Goal: Task Accomplishment & Management: Manage account settings

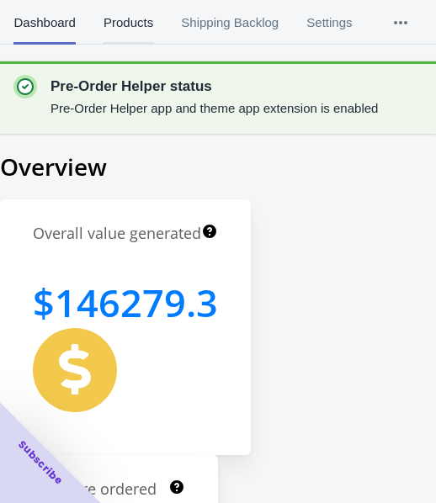
click at [143, 12] on span "Products" at bounding box center [128, 23] width 50 height 44
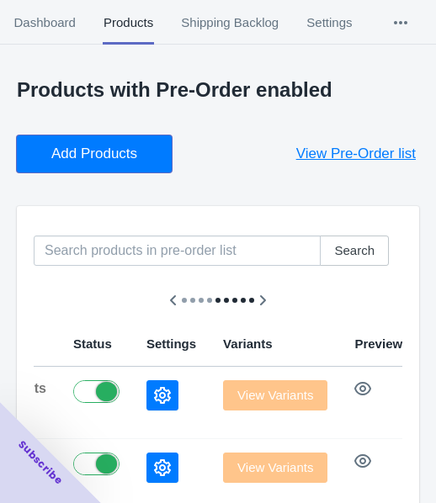
click at [104, 150] on span "Add Products" at bounding box center [94, 154] width 86 height 17
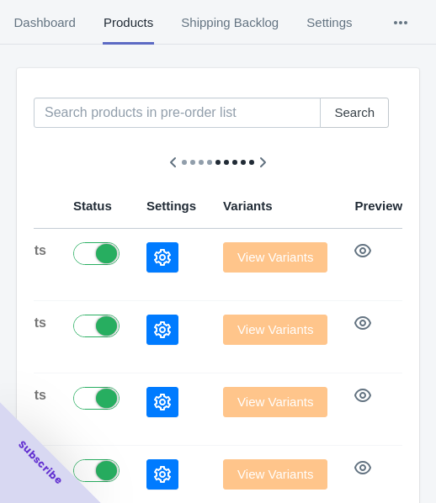
scroll to position [168, 0]
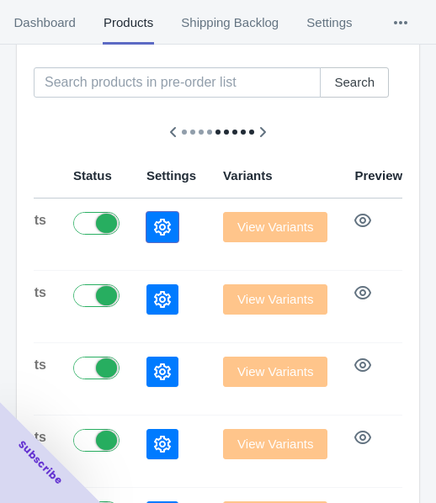
click at [146, 228] on button "button" at bounding box center [162, 227] width 32 height 30
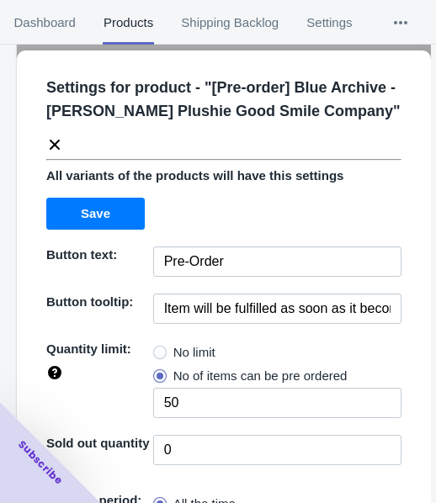
click at [186, 354] on span "No limit" at bounding box center [194, 352] width 42 height 17
click at [158, 349] on input "No limit" at bounding box center [157, 348] width 1 height 1
radio input "true"
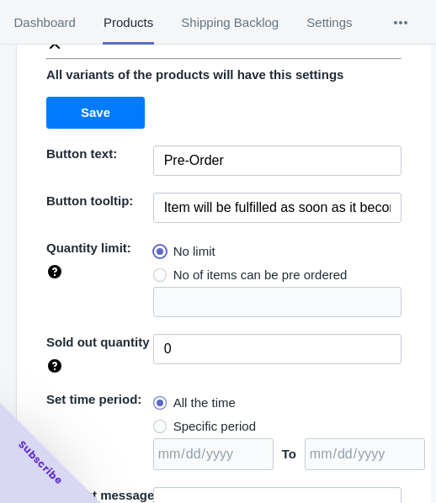
scroll to position [220, 0]
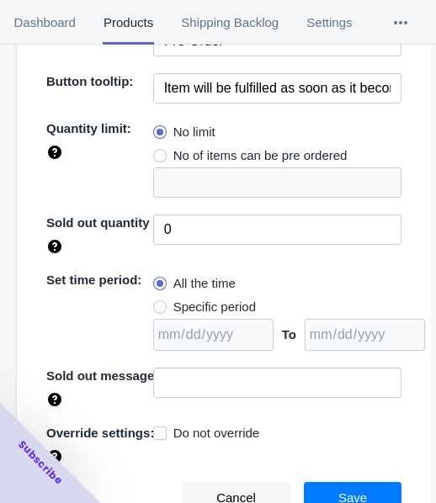
click at [207, 314] on label "Specific period" at bounding box center [204, 307] width 103 height 24
click at [158, 304] on input "Specific period" at bounding box center [157, 303] width 1 height 1
radio input "true"
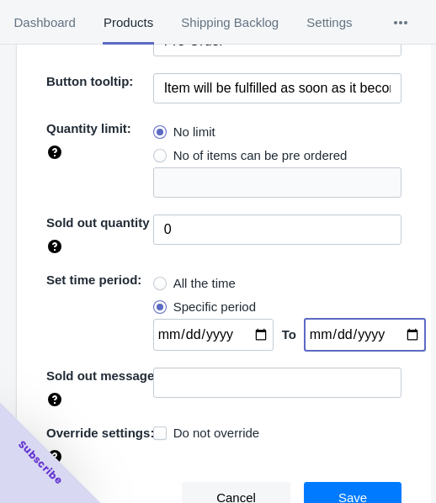
click at [397, 330] on input "date" at bounding box center [365, 335] width 120 height 32
type input "[DATE]"
click at [255, 332] on input "date" at bounding box center [213, 335] width 120 height 32
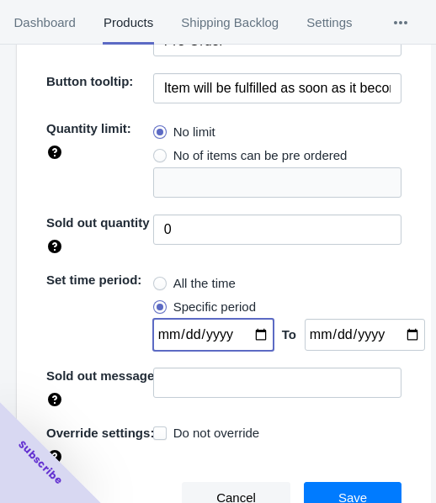
type input "[DATE]"
click at [325, 484] on button "Save" at bounding box center [353, 498] width 98 height 32
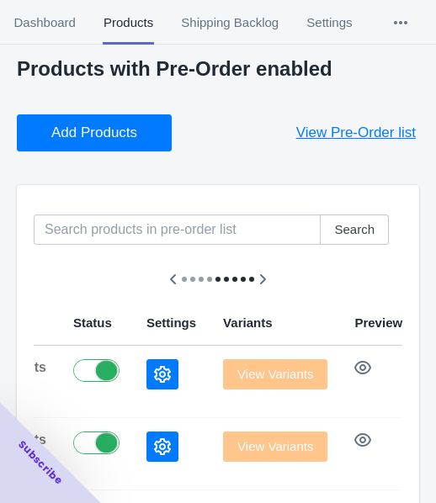
scroll to position [0, 0]
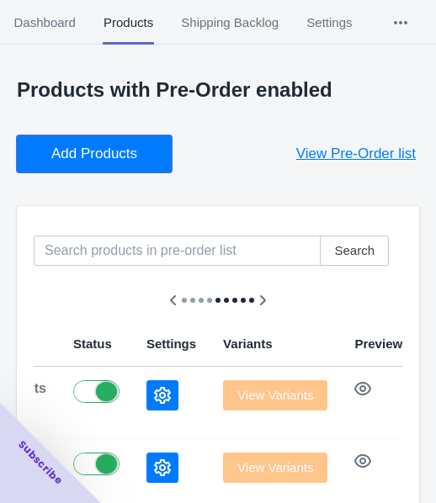
click at [119, 156] on span "Add Products" at bounding box center [94, 154] width 86 height 17
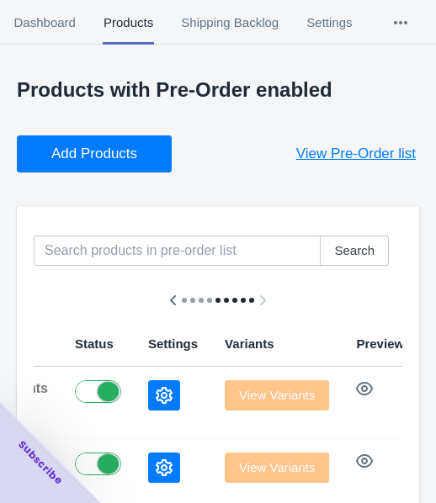
scroll to position [168, 0]
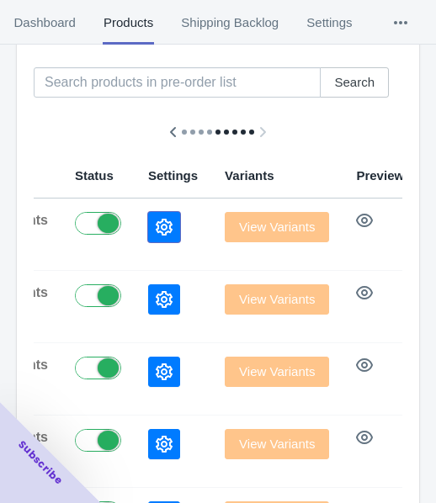
click at [148, 241] on button "button" at bounding box center [164, 227] width 32 height 30
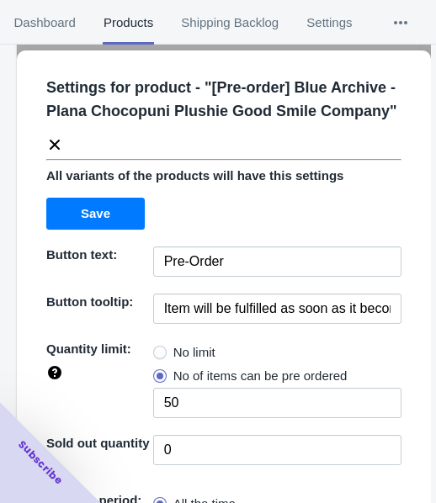
click at [164, 347] on label "No limit" at bounding box center [184, 353] width 62 height 24
click at [158, 348] on input "No limit" at bounding box center [157, 348] width 1 height 1
radio input "true"
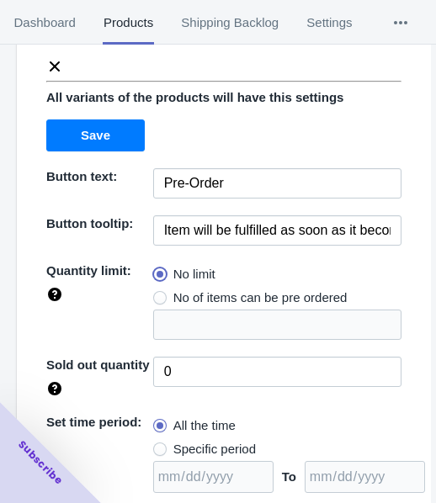
scroll to position [220, 0]
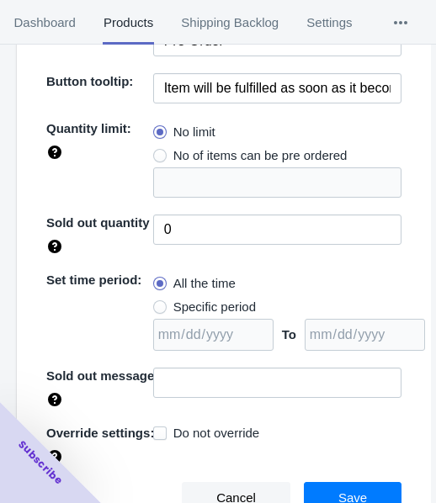
click at [236, 310] on span "Specific period" at bounding box center [214, 307] width 82 height 17
click at [158, 304] on input "Specific period" at bounding box center [157, 303] width 1 height 1
radio input "true"
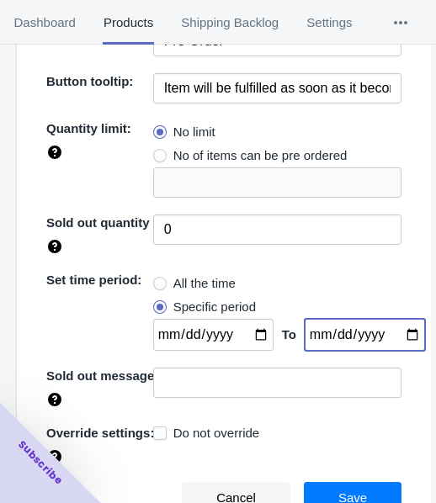
click at [400, 336] on input "date" at bounding box center [365, 335] width 120 height 32
click at [390, 336] on input "date" at bounding box center [365, 335] width 120 height 32
type input "[DATE]"
click at [253, 330] on input "date" at bounding box center [213, 335] width 120 height 32
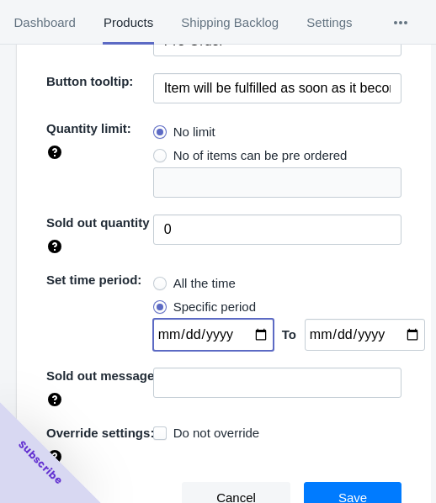
type input "[DATE]"
click at [340, 500] on span "Save" at bounding box center [352, 497] width 29 height 13
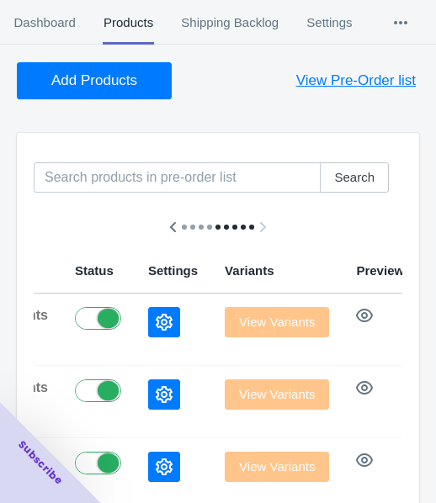
scroll to position [0, 0]
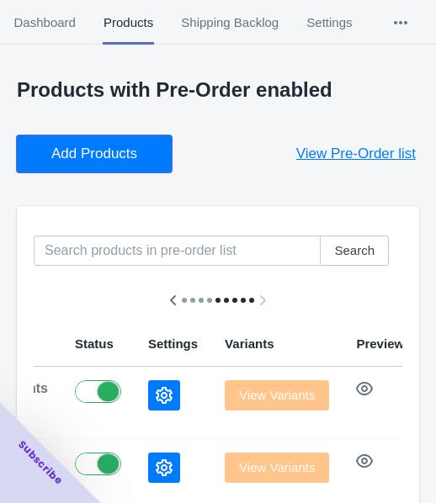
click at [130, 146] on span "Add Products" at bounding box center [94, 154] width 86 height 17
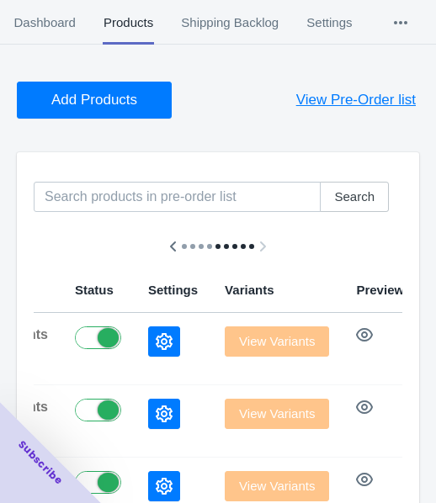
scroll to position [84, 0]
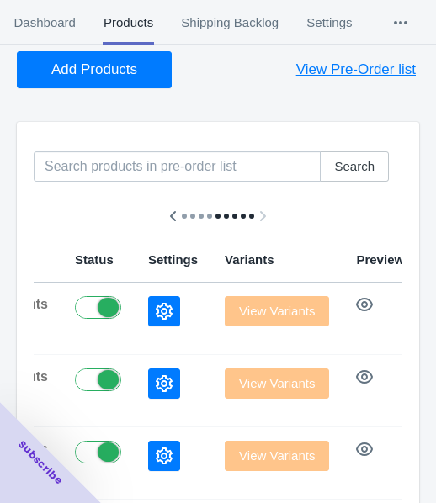
click at [156, 306] on icon "button" at bounding box center [164, 311] width 17 height 17
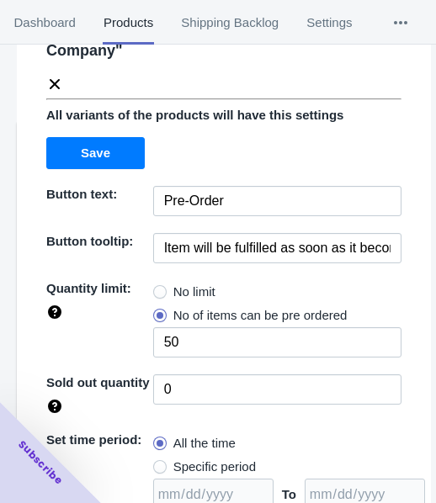
click at [178, 299] on label "No limit" at bounding box center [184, 292] width 62 height 24
click at [158, 289] on input "No limit" at bounding box center [157, 288] width 1 height 1
radio input "true"
click at [208, 461] on span "Specific period" at bounding box center [214, 466] width 82 height 17
click at [158, 463] on input "Specific period" at bounding box center [157, 463] width 1 height 1
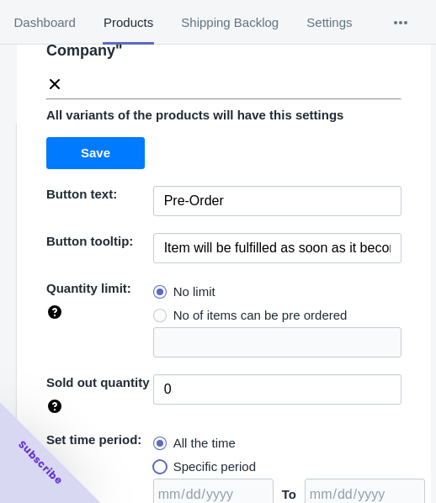
radio input "true"
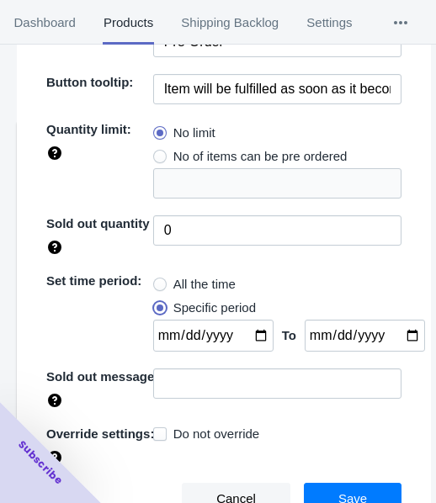
scroll to position [244, 0]
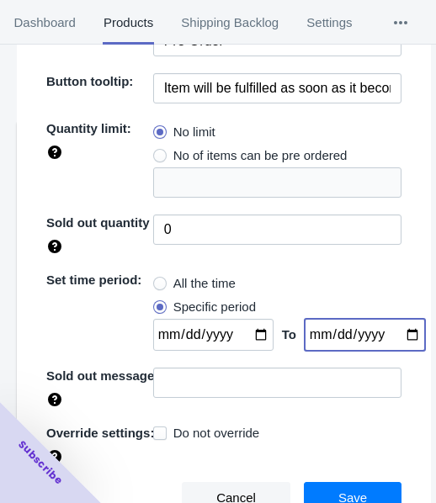
click at [390, 336] on input "date" at bounding box center [365, 335] width 120 height 32
type input "[DATE]"
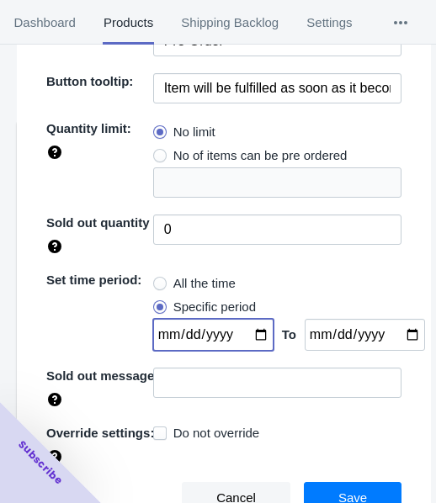
click at [246, 331] on input "date" at bounding box center [213, 335] width 120 height 32
type input "[DATE]"
click at [363, 484] on button "Save" at bounding box center [353, 498] width 98 height 32
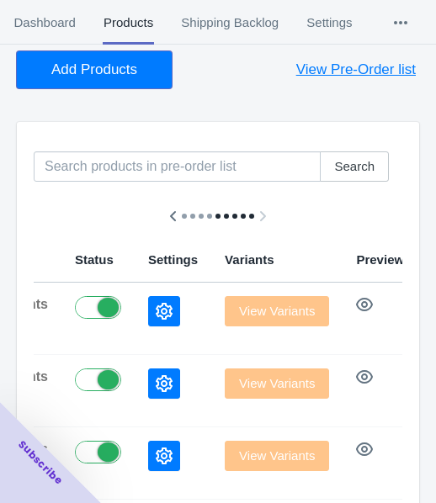
click at [67, 87] on button "Add Products" at bounding box center [94, 69] width 155 height 37
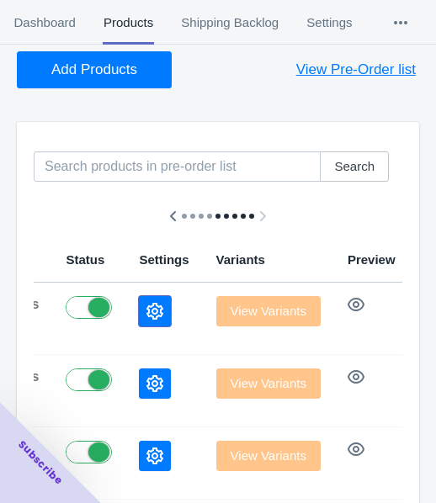
click at [139, 308] on button "button" at bounding box center [155, 311] width 32 height 30
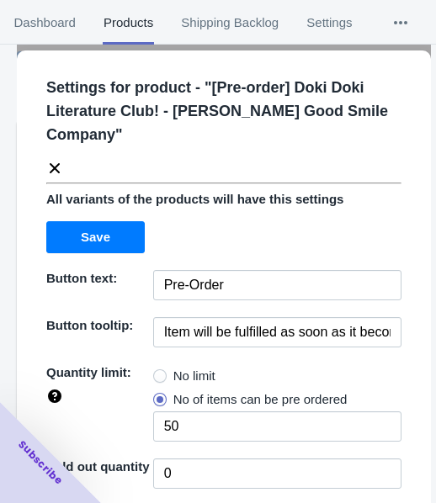
click at [198, 383] on label "No limit" at bounding box center [184, 376] width 62 height 24
click at [158, 373] on input "No limit" at bounding box center [157, 372] width 1 height 1
radio input "true"
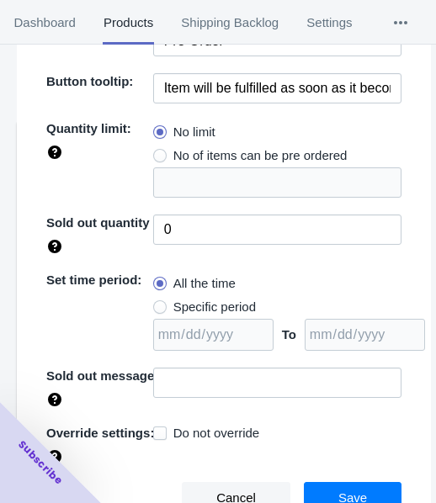
click at [240, 292] on div "All the time" at bounding box center [277, 284] width 248 height 24
click at [244, 305] on span "Specific period" at bounding box center [214, 307] width 82 height 17
click at [158, 304] on input "Specific period" at bounding box center [157, 303] width 1 height 1
radio input "true"
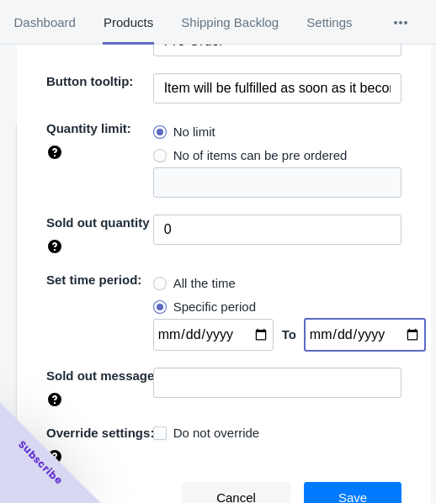
click at [389, 333] on input "date" at bounding box center [365, 335] width 120 height 32
type input "[DATE]"
click at [251, 335] on input "date" at bounding box center [213, 335] width 120 height 32
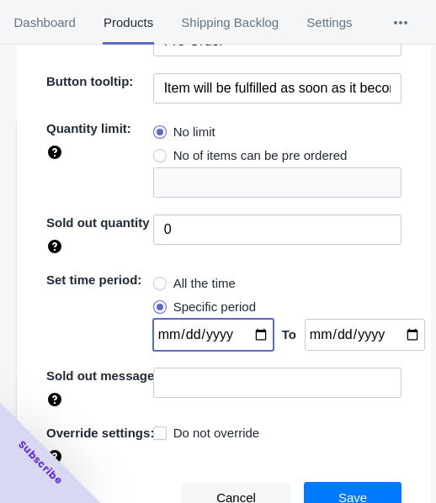
click at [242, 326] on input "[DATE]" at bounding box center [213, 335] width 120 height 32
type input "[DATE]"
click at [353, 498] on span "Save" at bounding box center [352, 497] width 29 height 13
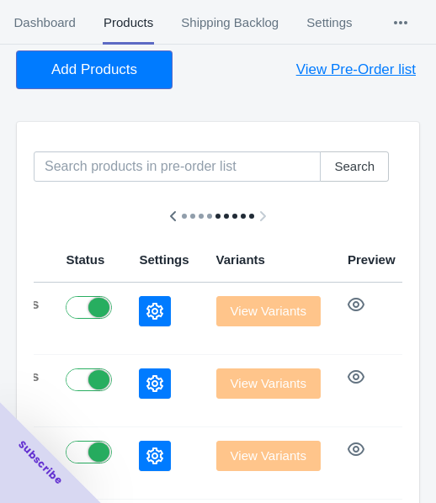
click at [87, 59] on button "Add Products" at bounding box center [94, 69] width 155 height 37
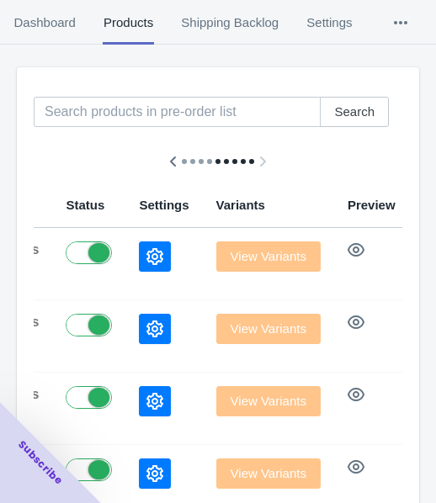
scroll to position [168, 0]
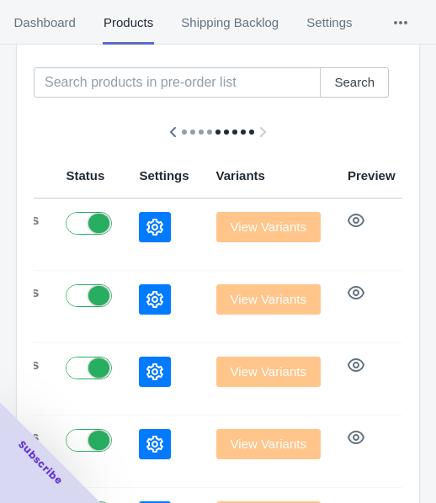
click at [139, 289] on button "button" at bounding box center [155, 299] width 32 height 30
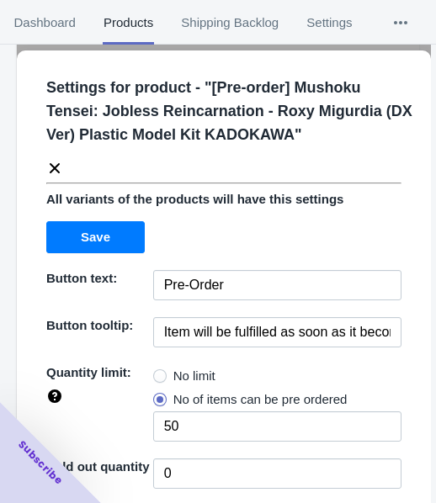
click at [172, 363] on div "Settings for product - " [Pre-order] Mushoku Tensei: Jobless Reincarnation - Ro…" at bounding box center [224, 416] width 414 height 733
click at [173, 368] on span "No limit" at bounding box center [194, 376] width 42 height 17
click at [158, 372] on input "No limit" at bounding box center [157, 372] width 1 height 1
radio input "true"
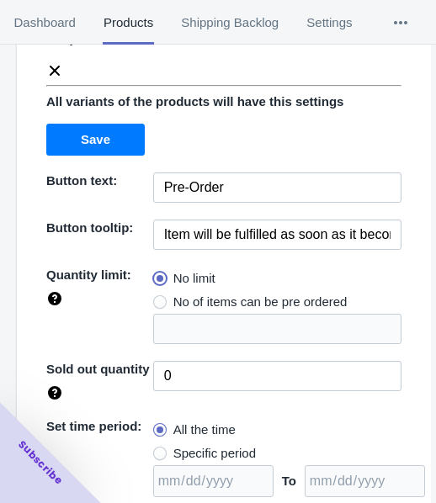
scroll to position [244, 0]
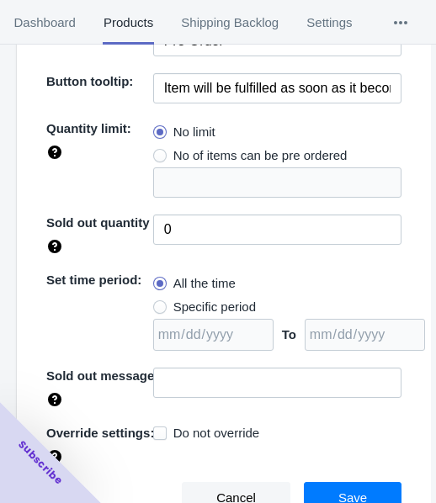
click at [216, 305] on span "Specific period" at bounding box center [214, 307] width 82 height 17
click at [158, 304] on input "Specific period" at bounding box center [157, 303] width 1 height 1
radio input "true"
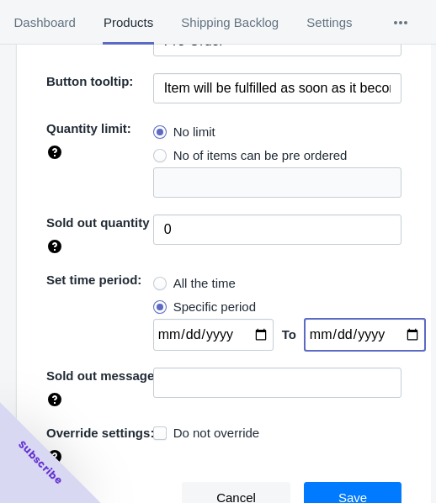
click at [397, 331] on input "date" at bounding box center [365, 335] width 120 height 32
type input "[DATE]"
click at [244, 326] on input "date" at bounding box center [213, 335] width 120 height 32
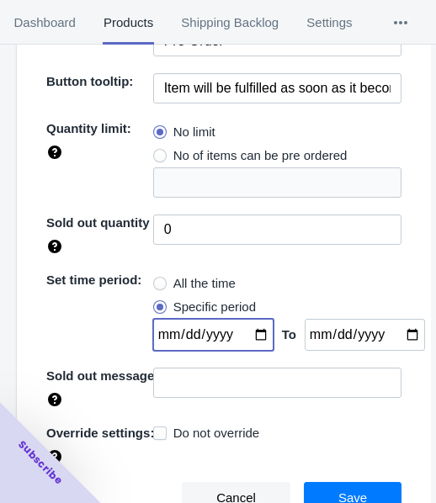
type input "[DATE]"
click at [348, 492] on span "Save" at bounding box center [352, 497] width 29 height 13
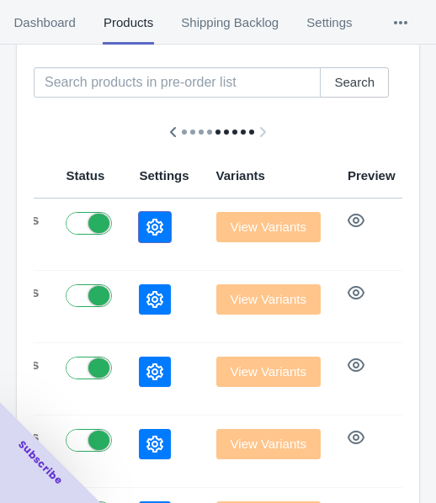
click at [146, 225] on icon "button" at bounding box center [154, 227] width 17 height 17
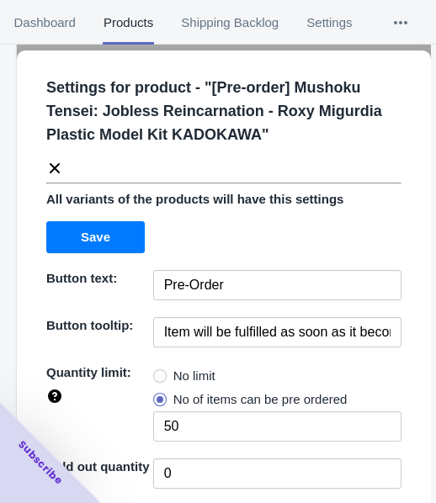
click at [165, 370] on label "No limit" at bounding box center [184, 376] width 62 height 24
click at [158, 372] on input "No limit" at bounding box center [157, 372] width 1 height 1
radio input "true"
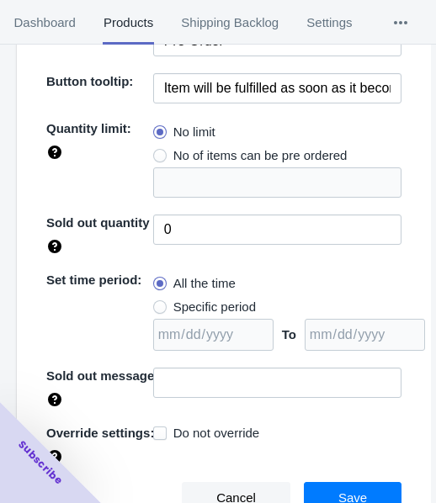
click at [217, 304] on span "Specific period" at bounding box center [214, 307] width 82 height 17
click at [158, 304] on input "Specific period" at bounding box center [157, 303] width 1 height 1
radio input "true"
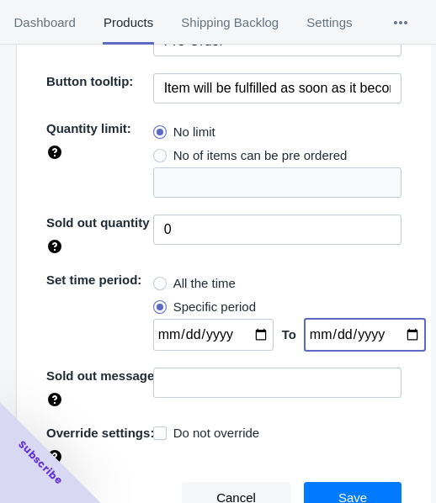
click at [398, 332] on input "date" at bounding box center [365, 335] width 120 height 32
click at [393, 336] on input "[DATE]" at bounding box center [365, 335] width 120 height 32
click at [391, 337] on input "[DATE]" at bounding box center [365, 335] width 120 height 32
type input "[DATE]"
click at [252, 336] on input "date" at bounding box center [213, 335] width 120 height 32
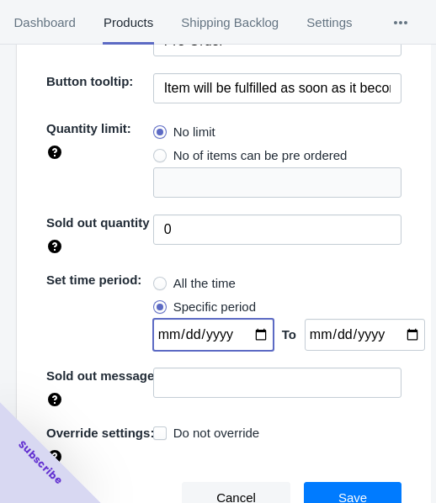
type input "[DATE]"
click at [334, 486] on button "Save" at bounding box center [353, 498] width 98 height 32
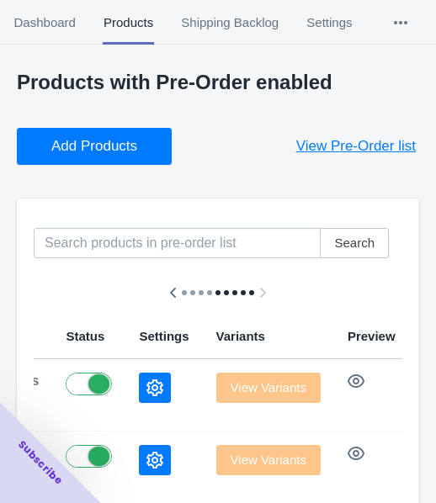
scroll to position [0, 0]
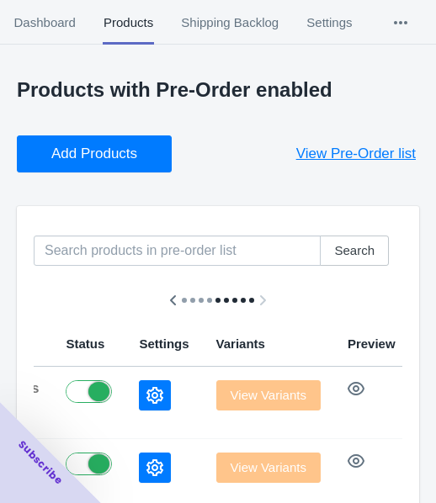
click at [96, 146] on span "Add Products" at bounding box center [94, 154] width 86 height 17
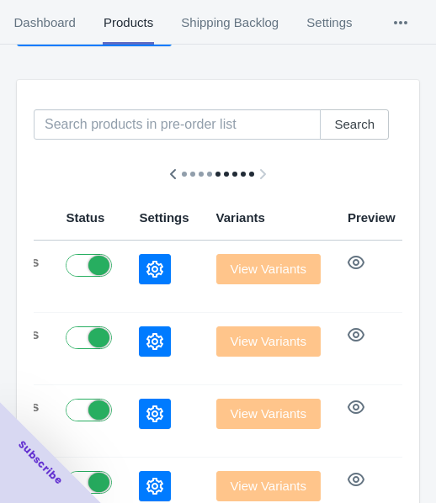
scroll to position [252, 0]
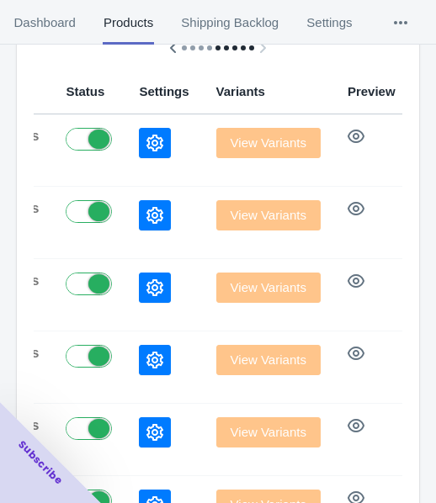
click at [146, 136] on icon "button" at bounding box center [154, 143] width 17 height 17
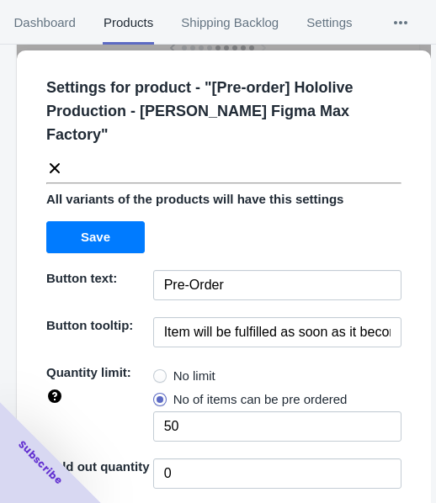
click at [199, 368] on span "No limit" at bounding box center [194, 376] width 42 height 17
click at [158, 372] on input "No limit" at bounding box center [157, 372] width 1 height 1
radio input "true"
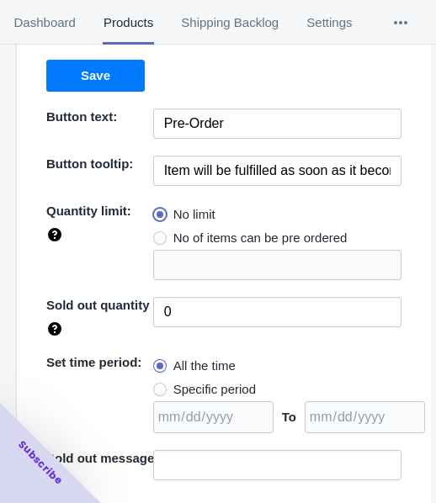
scroll to position [220, 0]
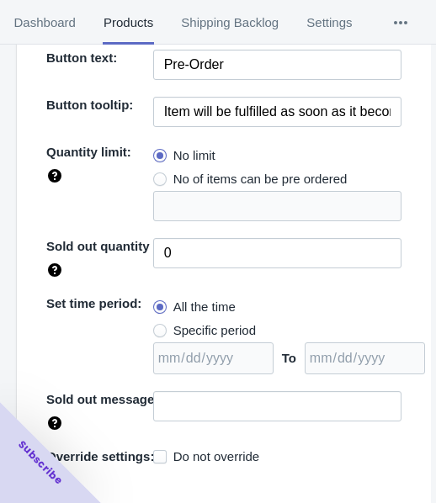
click at [225, 322] on span "Specific period" at bounding box center [214, 330] width 82 height 17
click at [158, 326] on input "Specific period" at bounding box center [157, 326] width 1 height 1
radio input "true"
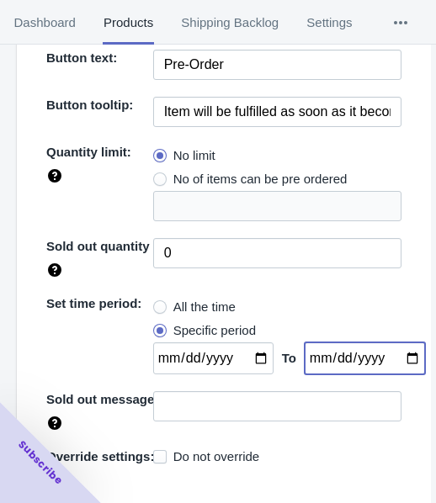
click at [391, 342] on input "date" at bounding box center [365, 358] width 120 height 32
type input "[DATE]"
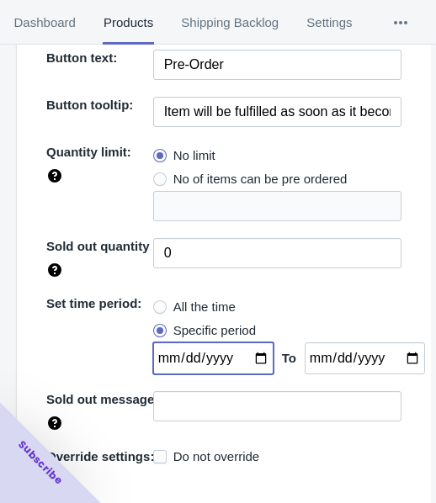
click at [252, 342] on input "date" at bounding box center [213, 358] width 120 height 32
type input "[DATE]"
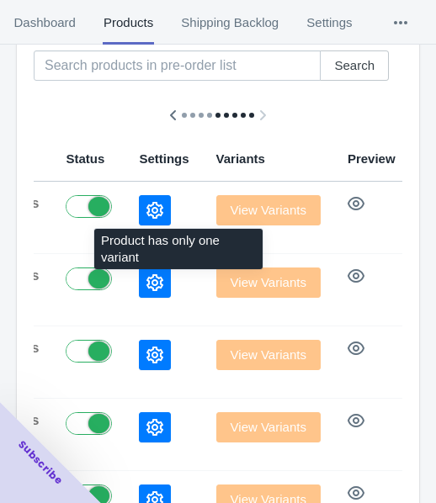
scroll to position [84, 0]
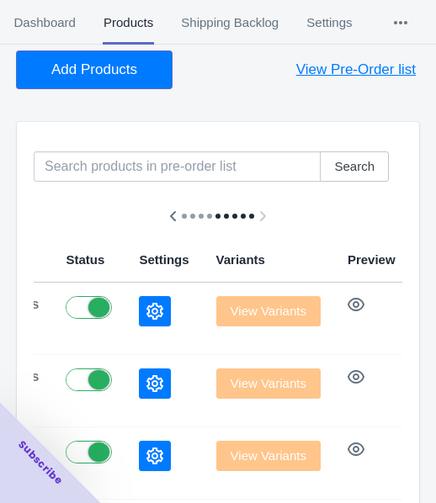
click at [79, 72] on span "Add Products" at bounding box center [94, 69] width 86 height 17
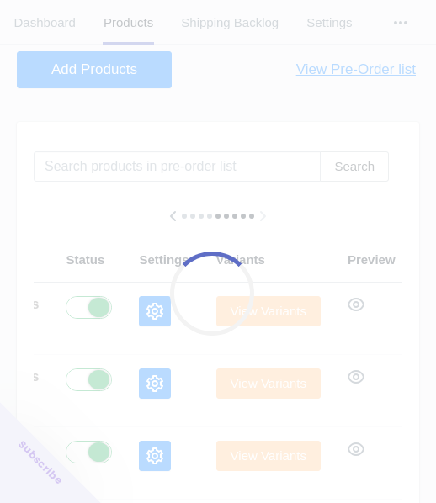
scroll to position [0, 925]
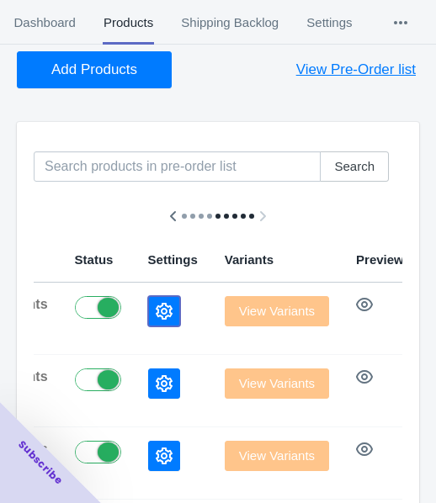
drag, startPoint x: 59, startPoint y: 310, endPoint x: 8, endPoint y: 252, distance: 76.8
click at [148, 310] on button "button" at bounding box center [164, 311] width 32 height 30
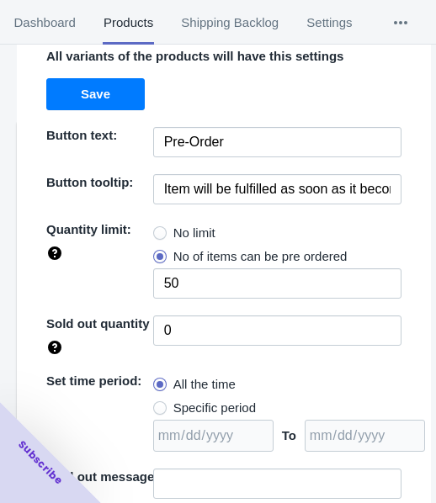
scroll to position [168, 0]
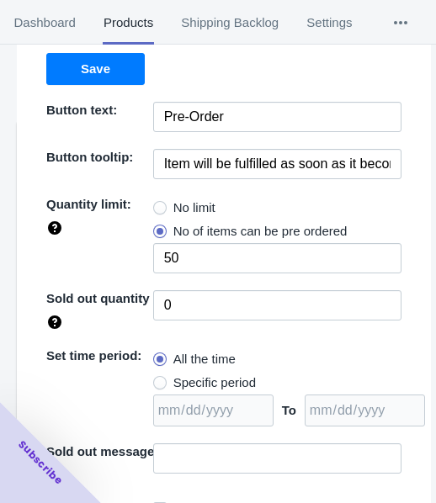
click at [203, 204] on span "No limit" at bounding box center [194, 207] width 42 height 17
click at [158, 204] on input "No limit" at bounding box center [157, 204] width 1 height 1
radio input "true"
click at [215, 377] on span "Specific period" at bounding box center [214, 382] width 82 height 17
click at [158, 379] on input "Specific period" at bounding box center [157, 379] width 1 height 1
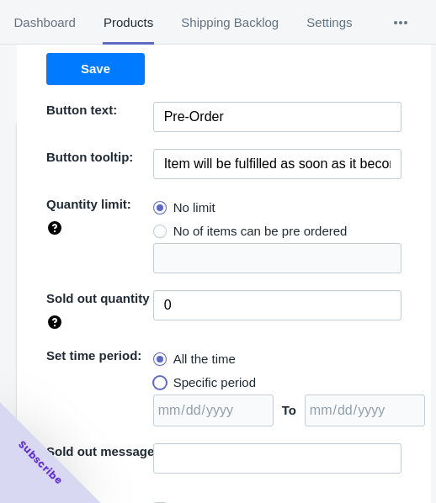
radio input "true"
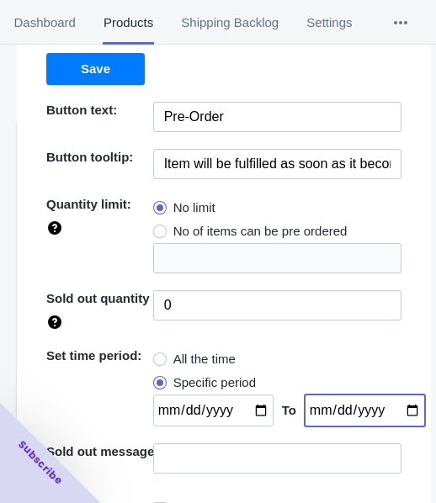
click at [397, 409] on input "date" at bounding box center [365, 411] width 120 height 32
type input "[DATE]"
click at [248, 415] on input "date" at bounding box center [213, 411] width 120 height 32
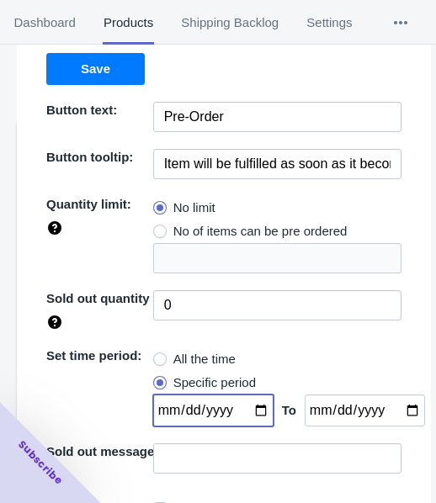
type input "[DATE]"
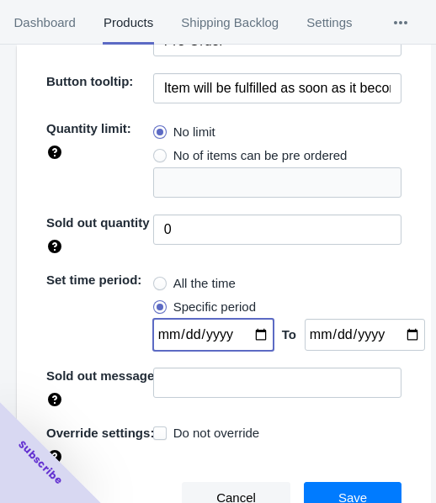
scroll to position [252, 0]
click at [338, 493] on span "Save" at bounding box center [352, 497] width 29 height 13
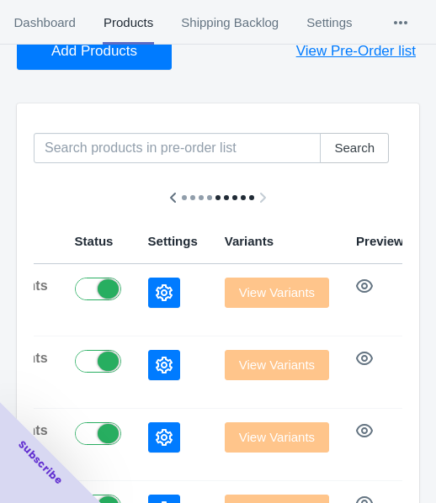
scroll to position [84, 0]
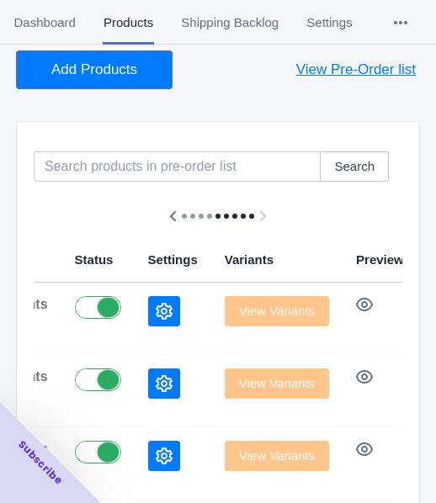
click at [87, 56] on button "Add Products" at bounding box center [94, 69] width 155 height 37
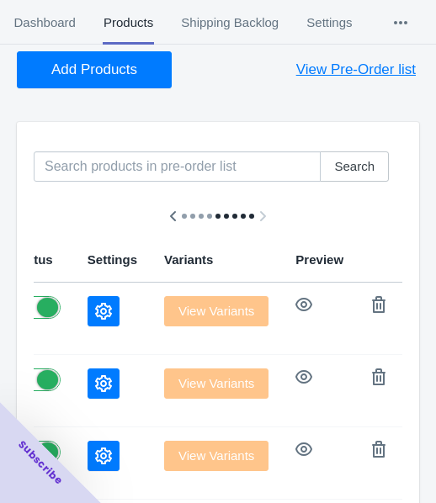
scroll to position [0, 893]
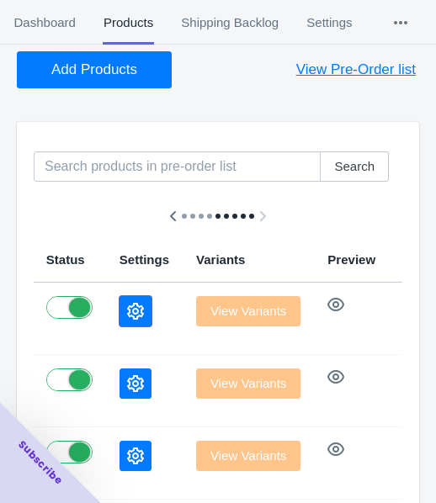
click at [119, 301] on button "button" at bounding box center [135, 311] width 32 height 30
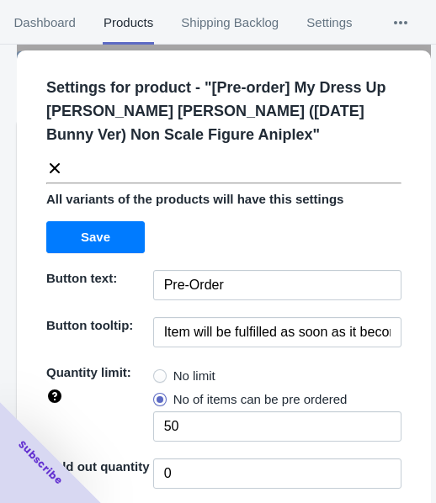
click at [187, 364] on label "No limit" at bounding box center [184, 376] width 62 height 24
click at [158, 372] on input "No limit" at bounding box center [157, 372] width 1 height 1
radio input "true"
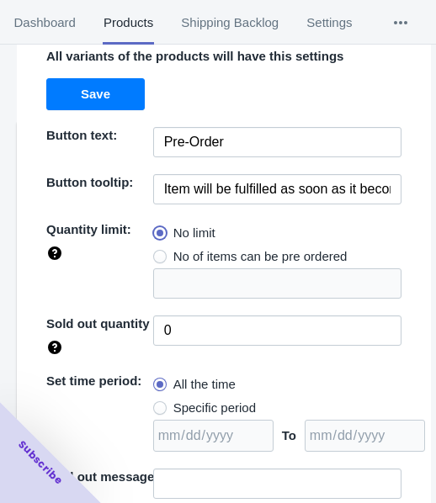
scroll to position [244, 0]
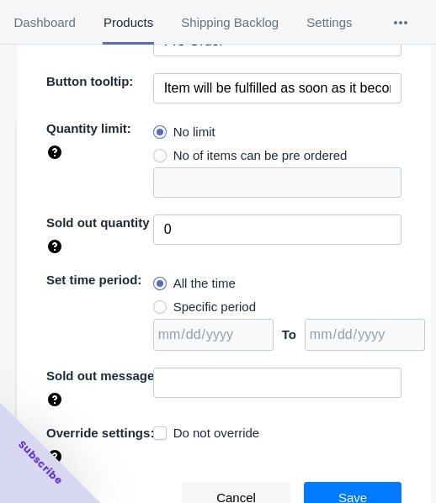
click at [208, 310] on span "Specific period" at bounding box center [214, 307] width 82 height 17
click at [158, 304] on input "Specific period" at bounding box center [157, 303] width 1 height 1
radio input "true"
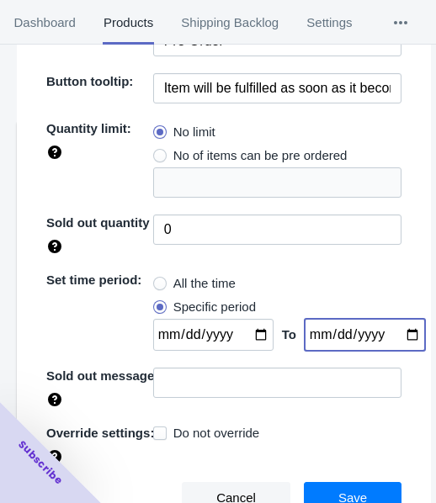
click at [391, 330] on input "date" at bounding box center [365, 335] width 120 height 32
type input "[DATE]"
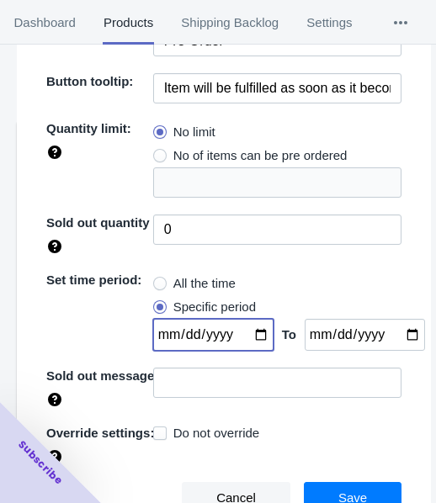
click at [252, 334] on input "date" at bounding box center [213, 335] width 120 height 32
type input "[DATE]"
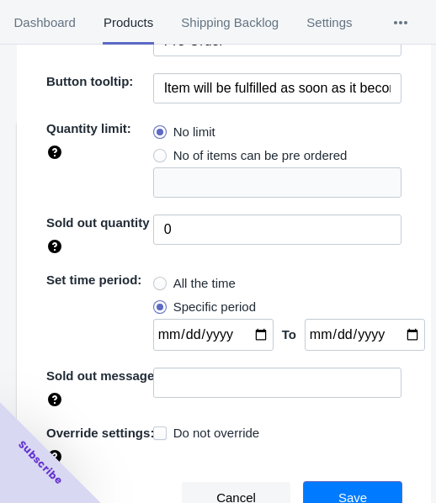
click at [325, 484] on button "Save" at bounding box center [353, 498] width 98 height 32
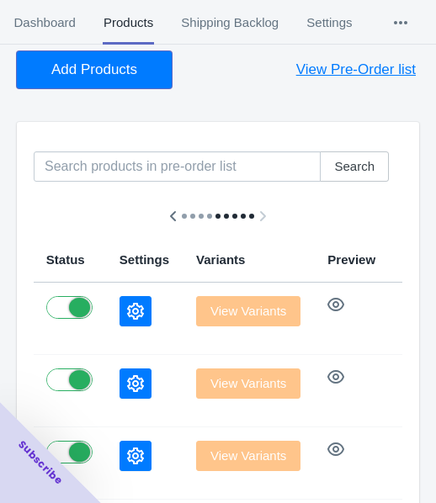
click at [77, 69] on span "Add Products" at bounding box center [94, 69] width 86 height 17
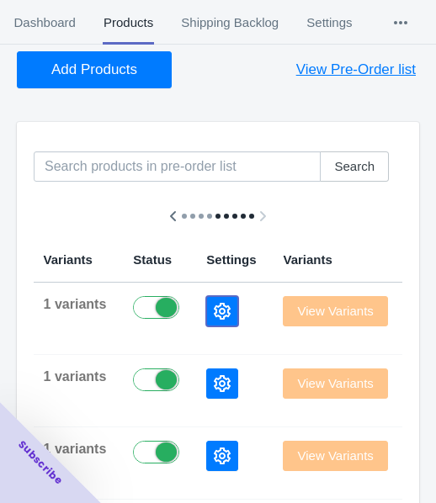
drag, startPoint x: 74, startPoint y: 314, endPoint x: 4, endPoint y: 199, distance: 134.0
click at [214, 314] on icon "button" at bounding box center [222, 311] width 17 height 17
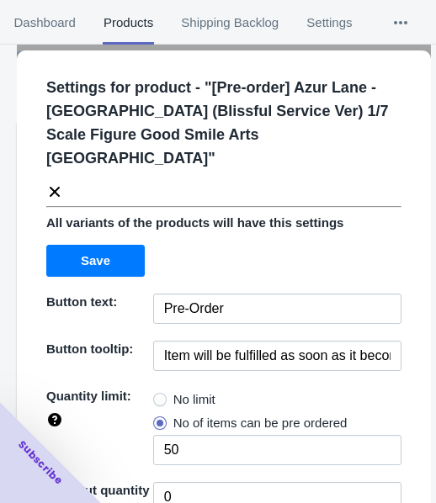
click at [166, 388] on label "No limit" at bounding box center [184, 400] width 62 height 24
click at [158, 395] on input "No limit" at bounding box center [157, 395] width 1 height 1
radio input "true"
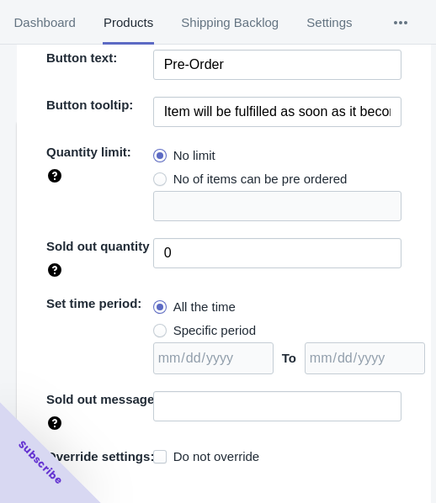
click at [218, 322] on span "Specific period" at bounding box center [214, 330] width 82 height 17
click at [158, 326] on input "Specific period" at bounding box center [157, 326] width 1 height 1
radio input "true"
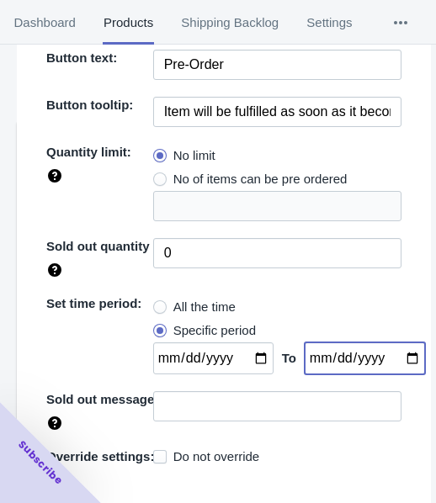
click at [389, 342] on input "date" at bounding box center [365, 358] width 120 height 32
type input "[DATE]"
click at [252, 342] on input "date" at bounding box center [213, 358] width 120 height 32
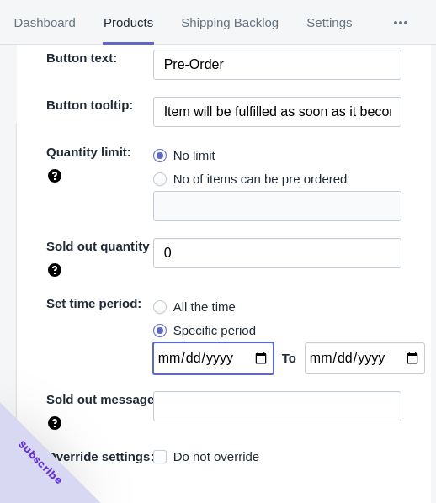
type input "[DATE]"
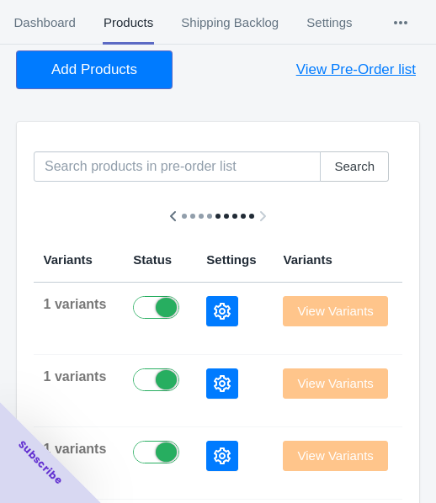
click at [108, 73] on span "Add Products" at bounding box center [94, 69] width 86 height 17
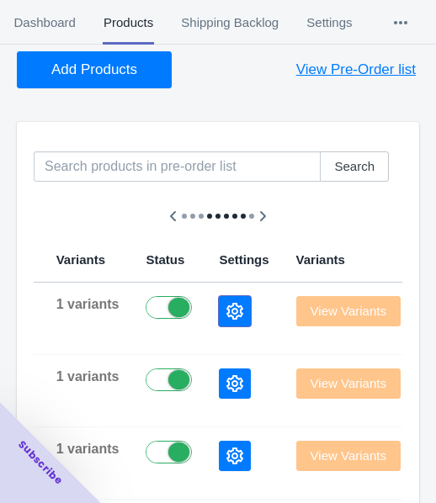
click at [226, 303] on icon "button" at bounding box center [234, 311] width 17 height 17
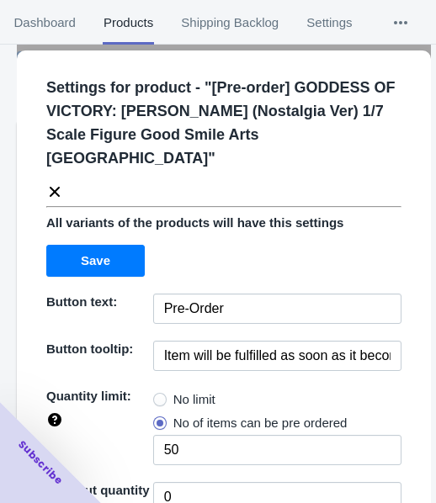
click at [190, 391] on span "No limit" at bounding box center [194, 399] width 42 height 17
click at [158, 395] on input "No limit" at bounding box center [157, 395] width 1 height 1
radio input "true"
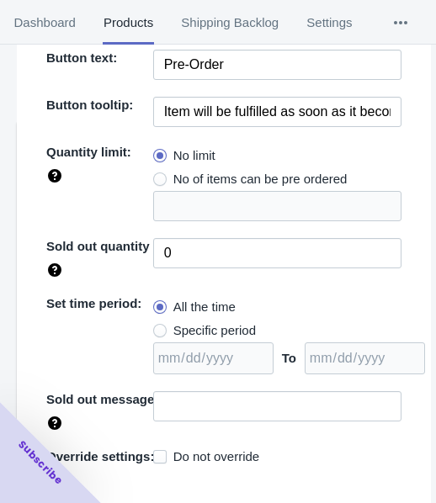
drag, startPoint x: 191, startPoint y: 303, endPoint x: 308, endPoint y: 328, distance: 119.6
click at [191, 322] on span "Specific period" at bounding box center [214, 330] width 82 height 17
click at [158, 326] on input "Specific period" at bounding box center [157, 326] width 1 height 1
radio input "true"
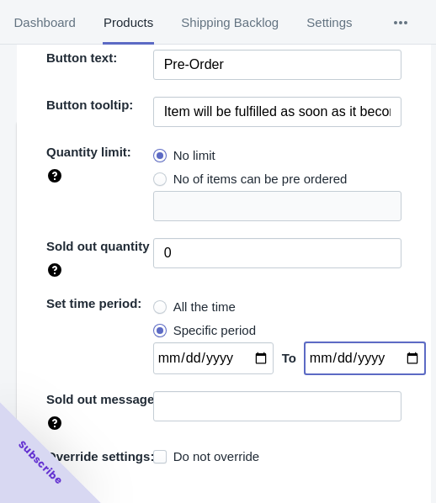
click at [396, 342] on input "date" at bounding box center [365, 358] width 120 height 32
type input "[DATE]"
click at [247, 342] on input "date" at bounding box center [213, 358] width 120 height 32
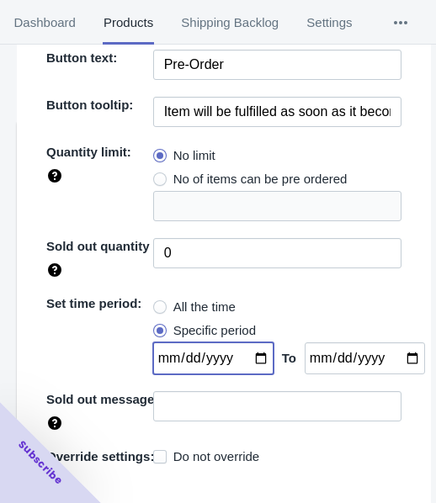
type input "[DATE]"
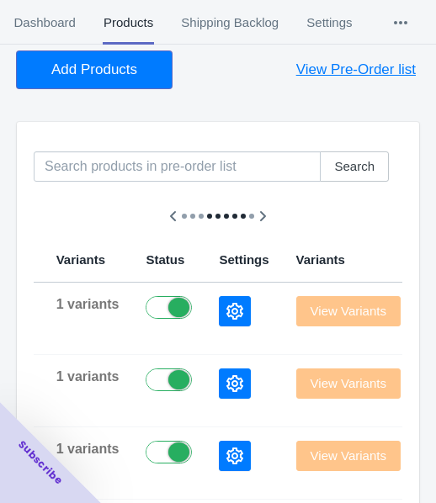
click at [105, 61] on span "Add Products" at bounding box center [94, 69] width 86 height 17
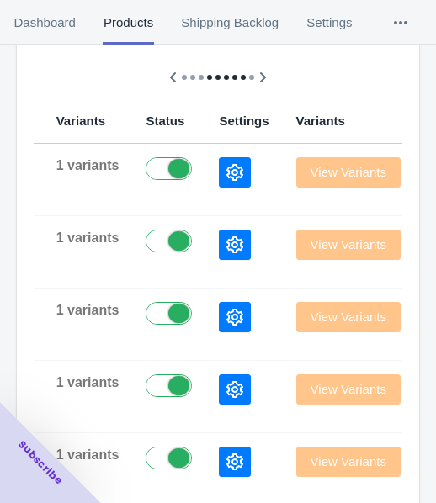
scroll to position [252, 0]
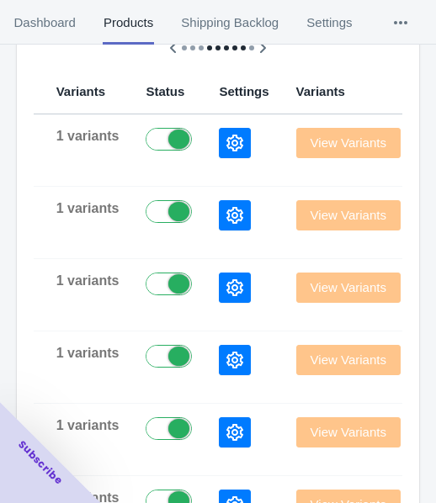
click at [226, 135] on icon "button" at bounding box center [234, 143] width 17 height 17
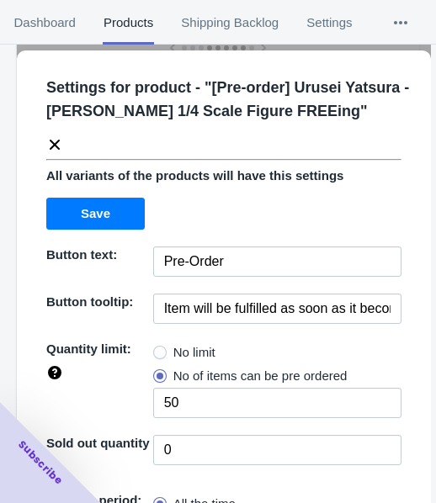
click at [191, 347] on span "No limit" at bounding box center [194, 352] width 42 height 17
click at [158, 348] on input "No limit" at bounding box center [157, 348] width 1 height 1
radio input "true"
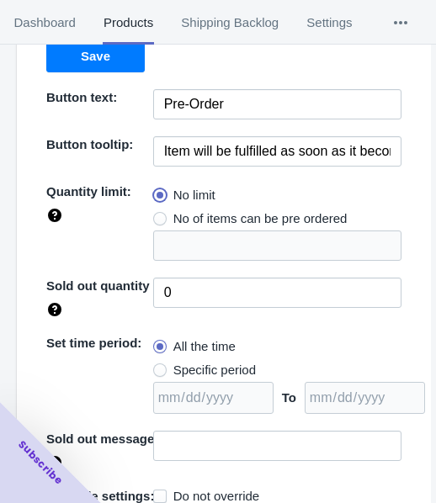
scroll to position [220, 0]
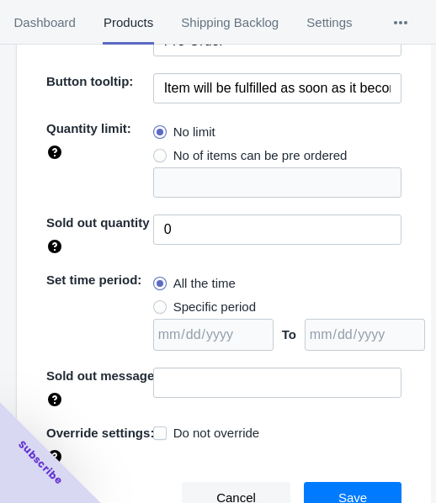
click at [209, 299] on span "Specific period" at bounding box center [214, 307] width 82 height 17
click at [158, 303] on input "Specific period" at bounding box center [157, 303] width 1 height 1
radio input "true"
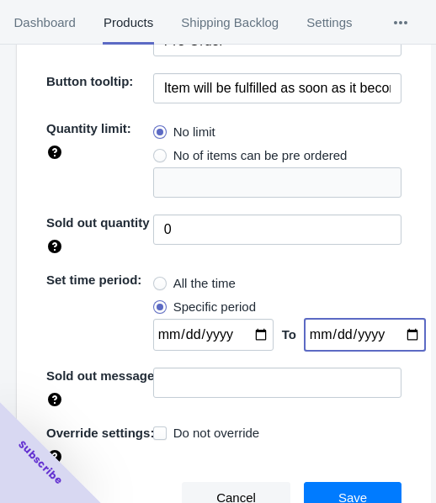
click at [394, 330] on input "date" at bounding box center [365, 335] width 120 height 32
type input "[DATE]"
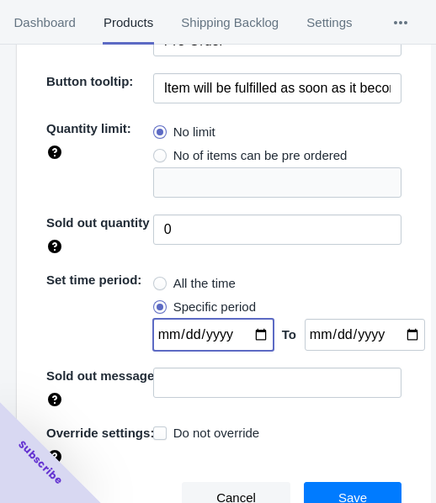
click at [250, 333] on input "date" at bounding box center [213, 335] width 120 height 32
type input "[DATE]"
click at [334, 485] on button "Save" at bounding box center [353, 498] width 98 height 32
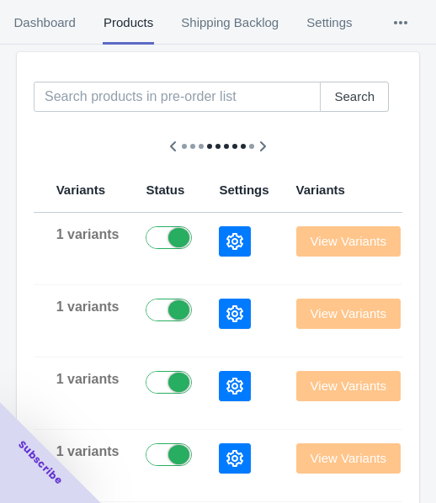
scroll to position [84, 0]
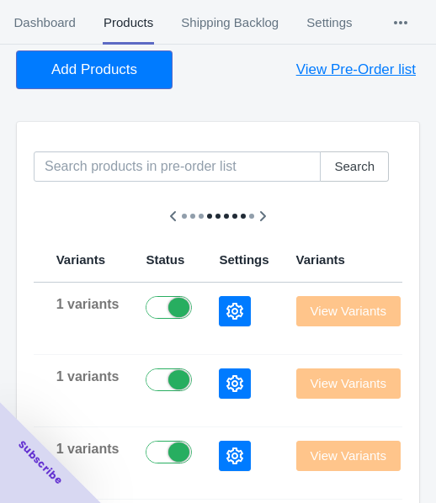
click at [98, 77] on span "Add Products" at bounding box center [94, 69] width 86 height 17
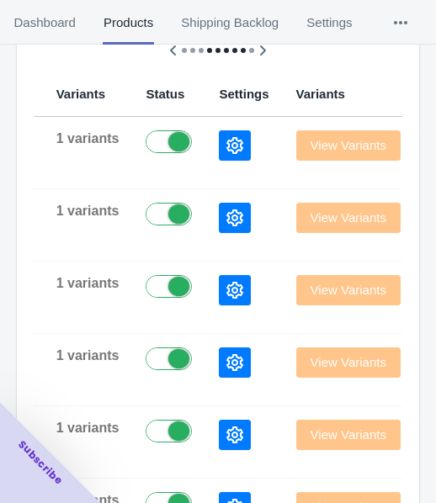
scroll to position [252, 0]
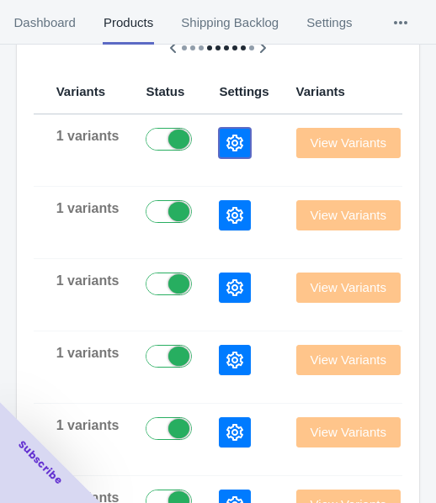
drag, startPoint x: 103, startPoint y: 144, endPoint x: 8, endPoint y: 174, distance: 99.8
click at [226, 144] on icon "button" at bounding box center [234, 143] width 17 height 17
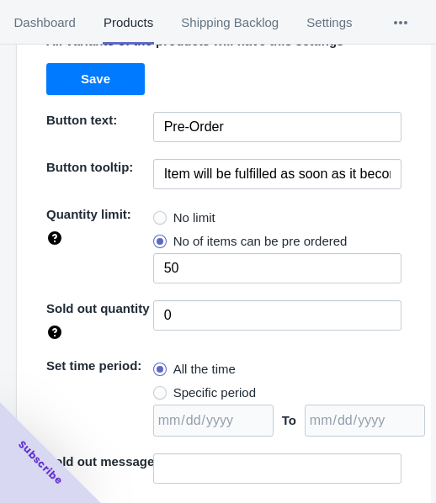
scroll to position [168, 0]
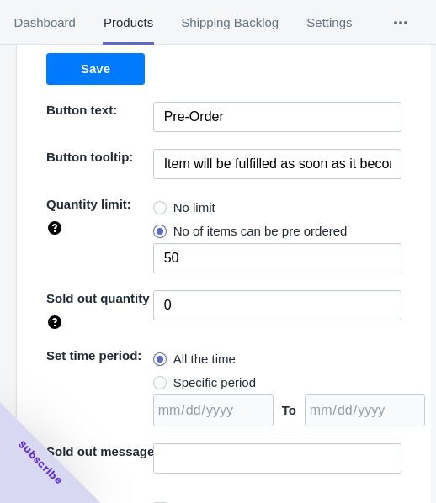
drag, startPoint x: 183, startPoint y: 210, endPoint x: 209, endPoint y: 314, distance: 106.7
click at [183, 210] on span "No limit" at bounding box center [194, 207] width 42 height 17
click at [158, 204] on input "No limit" at bounding box center [157, 204] width 1 height 1
radio input "true"
click at [205, 378] on span "Specific period" at bounding box center [214, 382] width 82 height 17
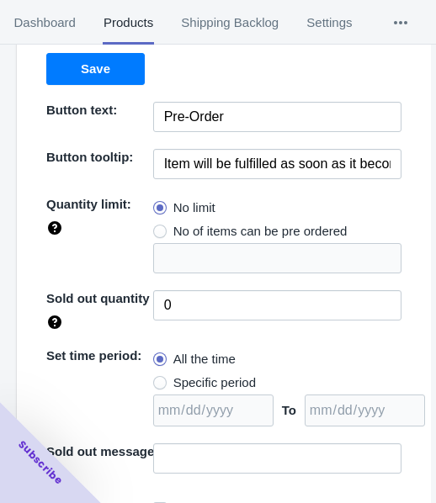
click at [158, 379] on input "Specific period" at bounding box center [157, 379] width 1 height 1
radio input "true"
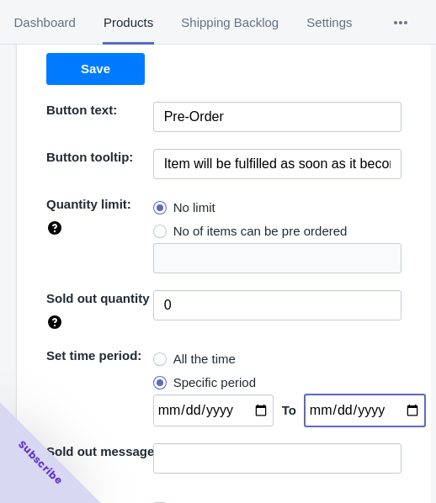
click at [390, 413] on input "date" at bounding box center [365, 411] width 120 height 32
click at [398, 401] on input "date" at bounding box center [365, 411] width 120 height 32
type input "[DATE]"
click at [253, 409] on input "date" at bounding box center [213, 411] width 120 height 32
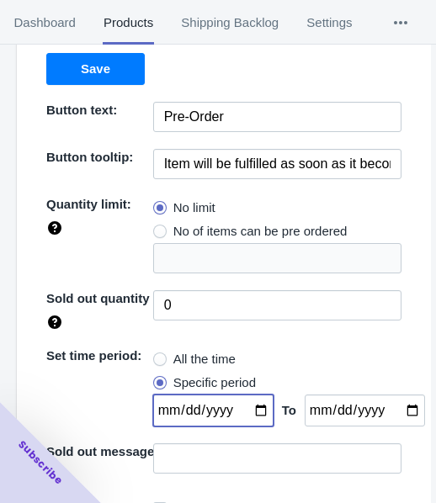
type input "[DATE]"
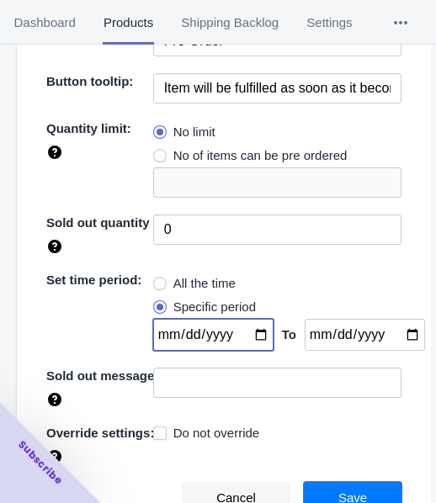
click at [340, 483] on button "Save" at bounding box center [353, 498] width 98 height 32
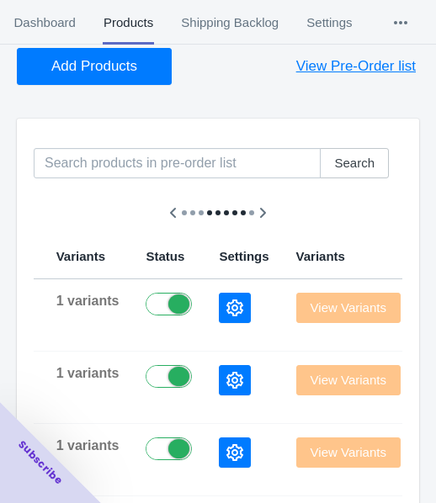
scroll to position [84, 0]
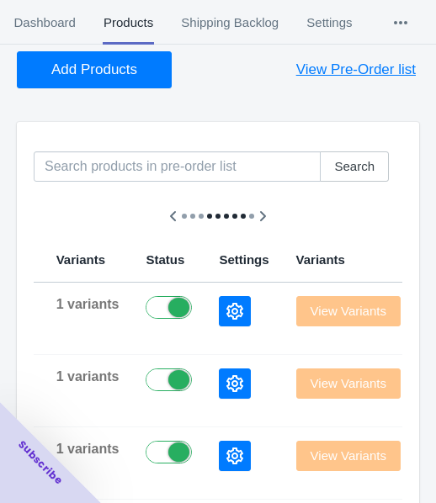
click at [93, 73] on span "Add Products" at bounding box center [94, 69] width 86 height 17
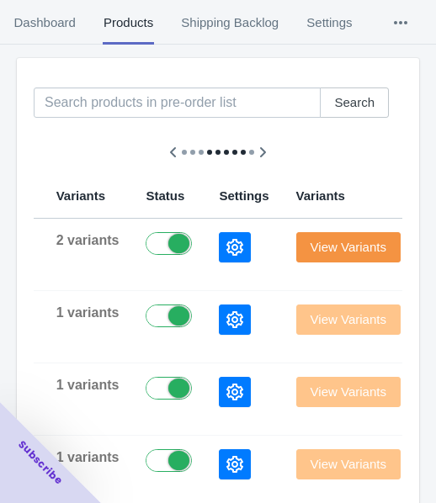
scroll to position [252, 0]
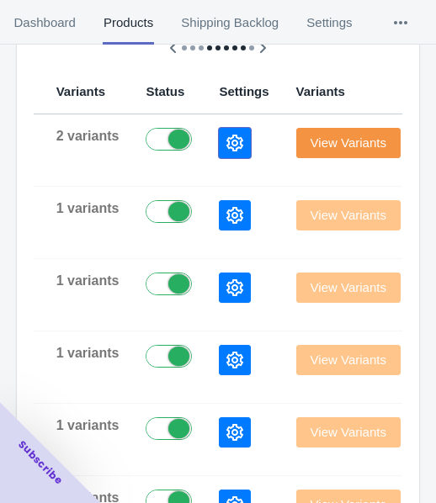
click at [226, 146] on icon "button" at bounding box center [234, 143] width 17 height 17
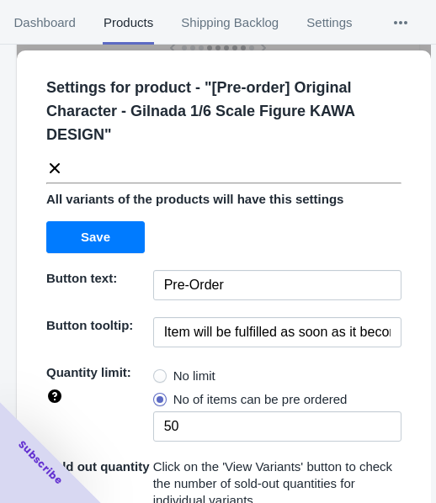
click at [188, 379] on span "No limit" at bounding box center [194, 376] width 42 height 17
click at [158, 373] on input "No limit" at bounding box center [157, 372] width 1 height 1
radio input "true"
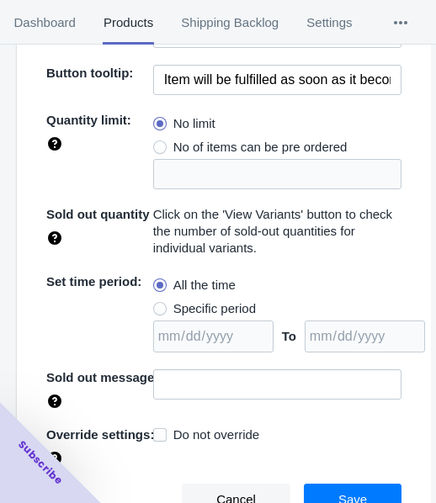
click at [226, 300] on span "Specific period" at bounding box center [214, 308] width 82 height 17
click at [158, 305] on input "Specific period" at bounding box center [157, 305] width 1 height 1
radio input "true"
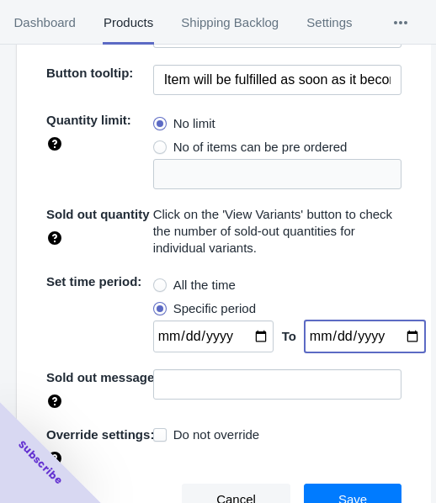
click at [389, 332] on input "date" at bounding box center [365, 336] width 120 height 32
type input "[DATE]"
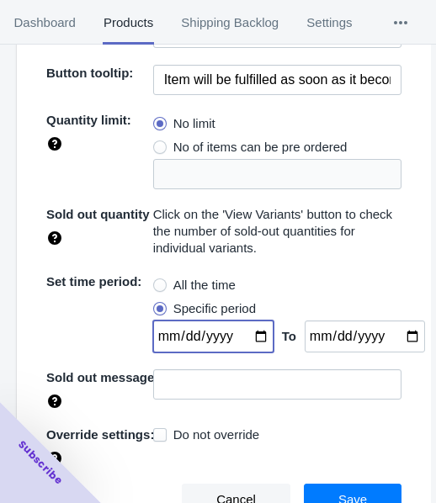
click at [243, 336] on input "date" at bounding box center [213, 336] width 120 height 32
type input "[DATE]"
click at [319, 494] on button "Save" at bounding box center [353, 500] width 98 height 32
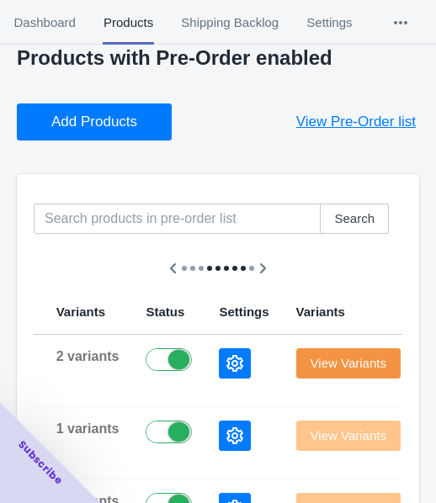
scroll to position [0, 0]
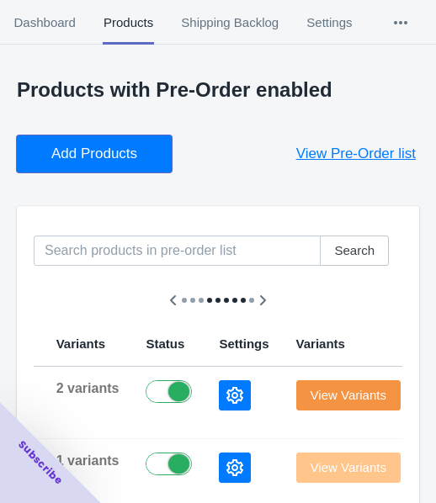
click at [78, 148] on span "Add Products" at bounding box center [94, 154] width 86 height 17
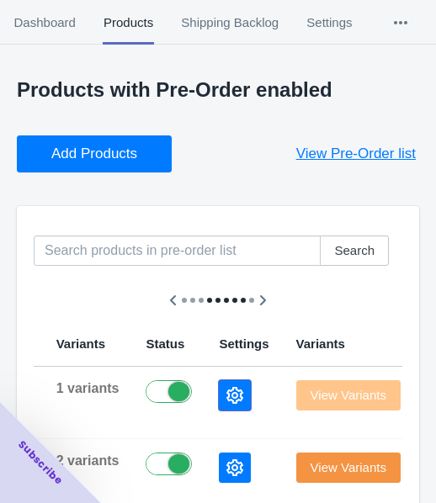
click at [226, 400] on icon "button" at bounding box center [234, 395] width 17 height 17
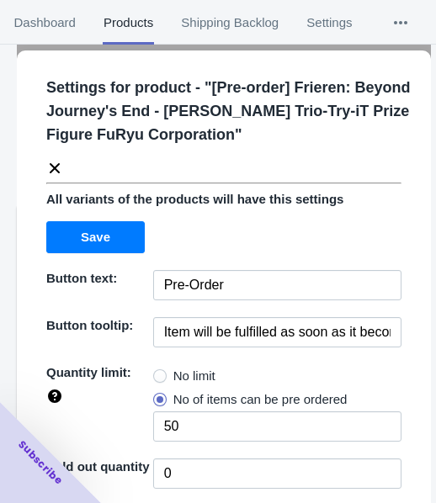
drag, startPoint x: 162, startPoint y: 368, endPoint x: 173, endPoint y: 353, distance: 18.7
click at [162, 369] on label "No limit" at bounding box center [184, 376] width 62 height 24
click at [158, 372] on input "No limit" at bounding box center [157, 372] width 1 height 1
radio input "true"
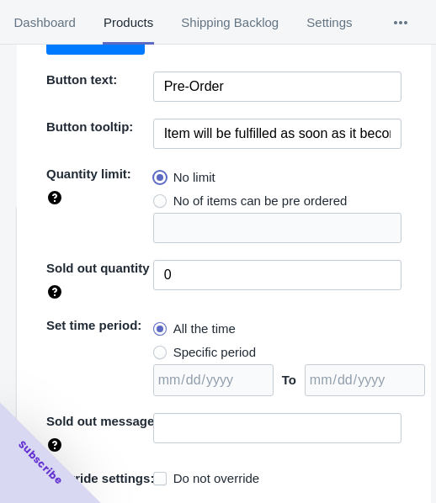
scroll to position [244, 0]
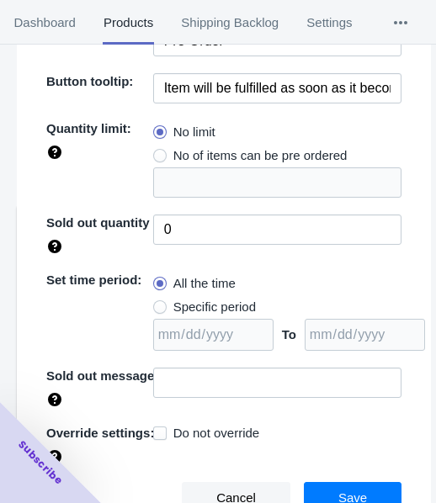
click at [204, 314] on label "Specific period" at bounding box center [204, 307] width 103 height 24
click at [158, 304] on input "Specific period" at bounding box center [157, 303] width 1 height 1
radio input "true"
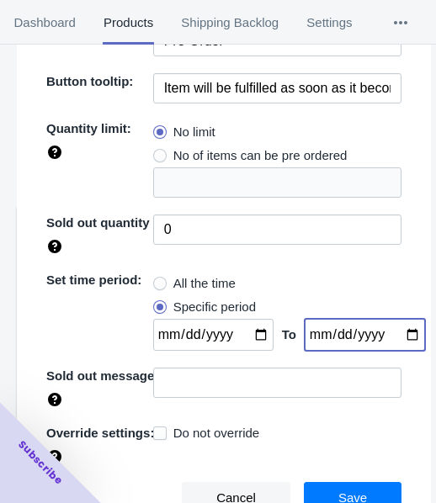
click at [402, 336] on input "date" at bounding box center [365, 335] width 120 height 32
click at [400, 334] on input "date" at bounding box center [365, 335] width 120 height 32
type input "[DATE]"
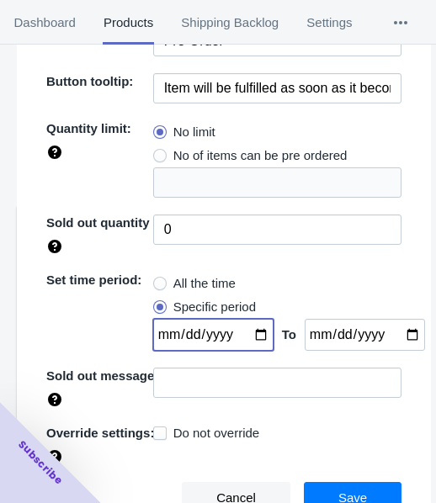
click at [243, 332] on input "date" at bounding box center [213, 335] width 120 height 32
type input "[DATE]"
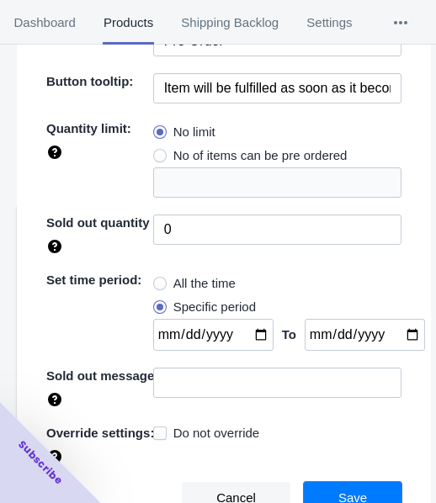
click at [372, 495] on button "Save" at bounding box center [353, 498] width 98 height 32
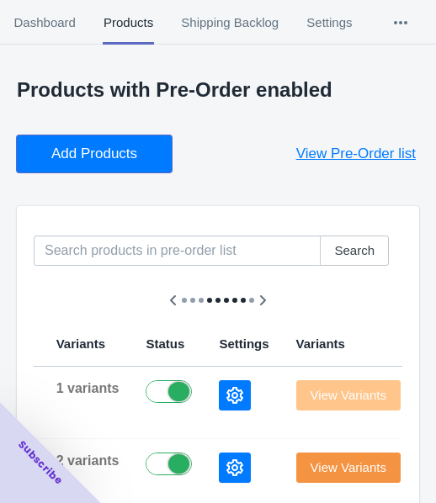
click at [87, 146] on span "Add Products" at bounding box center [94, 154] width 86 height 17
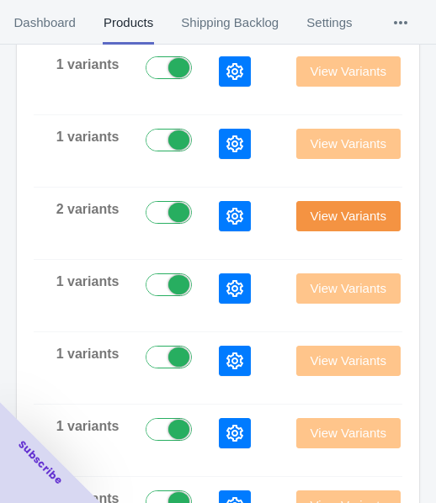
scroll to position [336, 0]
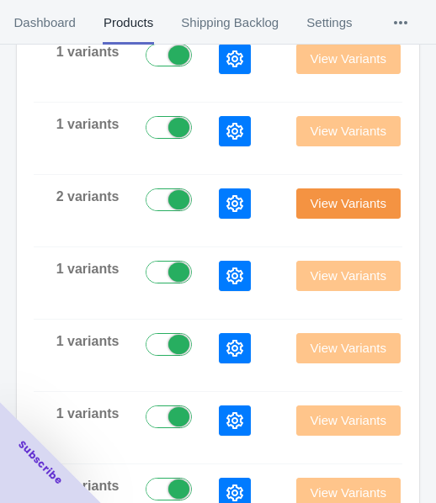
click at [219, 60] on button "button" at bounding box center [235, 59] width 32 height 30
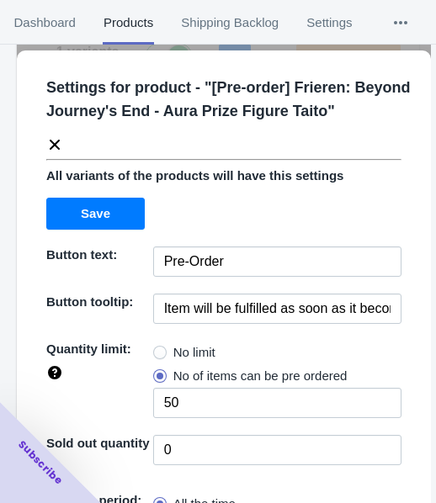
click at [178, 352] on span "No limit" at bounding box center [194, 352] width 42 height 17
click at [158, 349] on input "No limit" at bounding box center [157, 348] width 1 height 1
radio input "true"
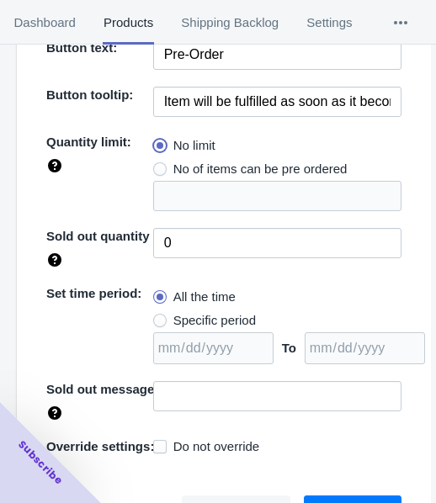
scroll to position [220, 0]
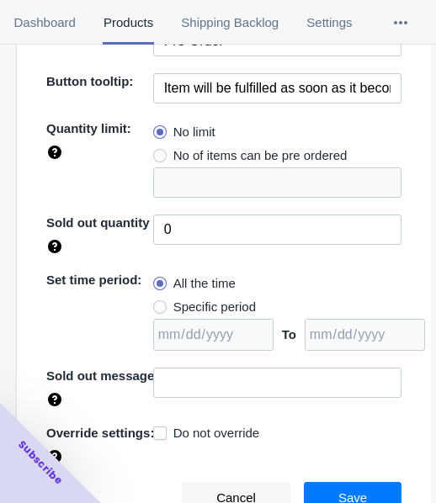
click at [186, 299] on span "Specific period" at bounding box center [214, 307] width 82 height 17
click at [158, 303] on input "Specific period" at bounding box center [157, 303] width 1 height 1
radio input "true"
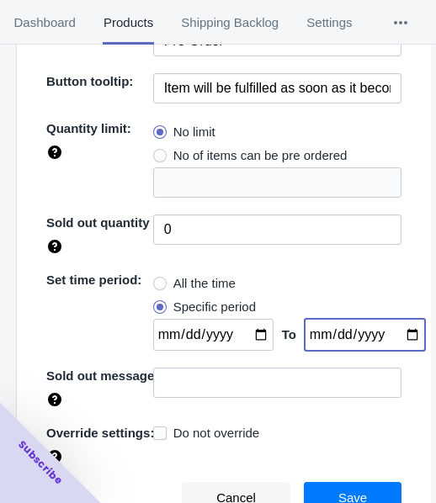
click at [401, 335] on input "date" at bounding box center [365, 335] width 120 height 32
click at [400, 335] on input "date" at bounding box center [365, 335] width 120 height 32
click at [395, 335] on input "date" at bounding box center [365, 335] width 120 height 32
type input "[DATE]"
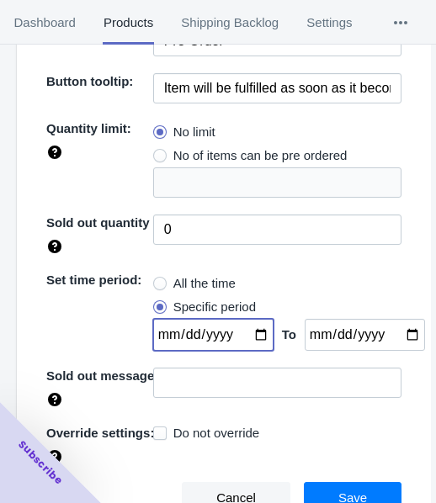
click at [252, 337] on input "date" at bounding box center [213, 335] width 120 height 32
type input "[DATE]"
click at [343, 491] on span "Save" at bounding box center [352, 497] width 29 height 13
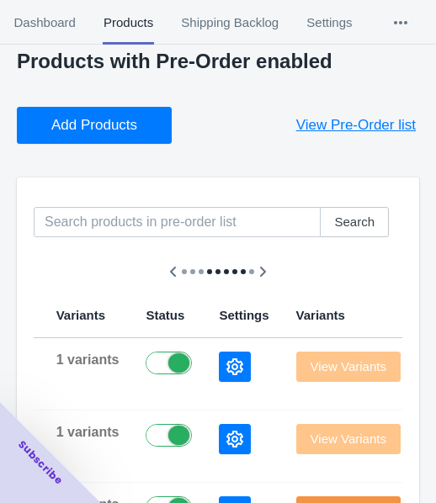
scroll to position [0, 0]
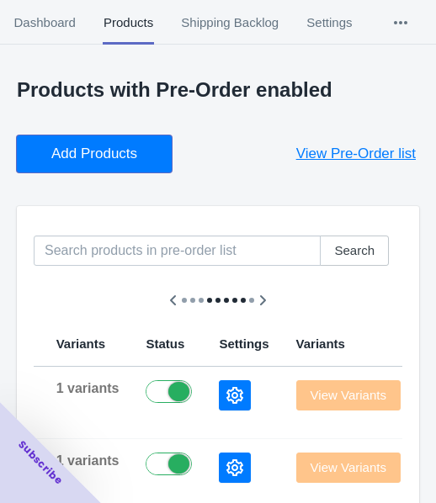
click at [117, 147] on span "Add Products" at bounding box center [94, 154] width 86 height 17
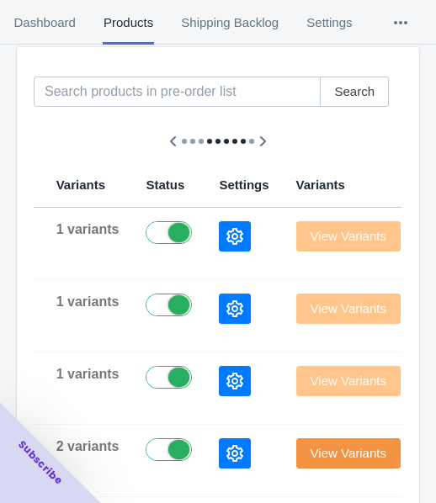
scroll to position [168, 0]
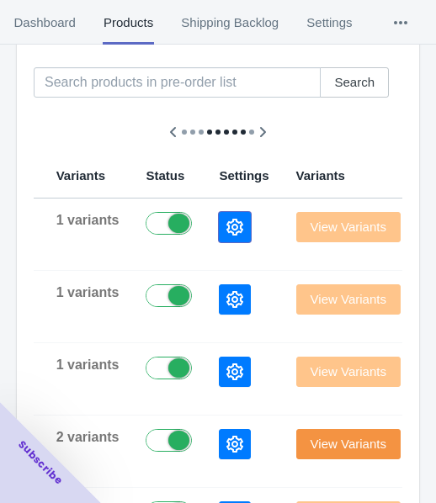
click at [219, 218] on button "button" at bounding box center [235, 227] width 32 height 30
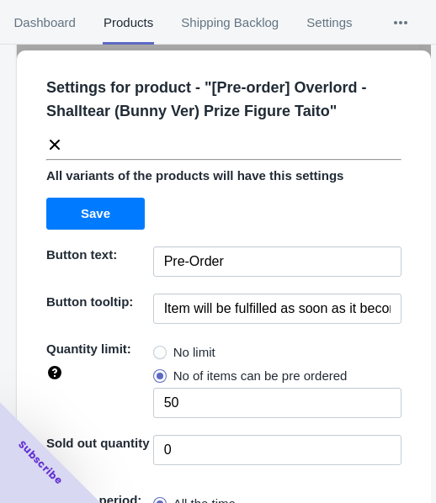
click at [175, 344] on span "No limit" at bounding box center [194, 352] width 42 height 17
click at [158, 348] on input "No limit" at bounding box center [157, 348] width 1 height 1
radio input "true"
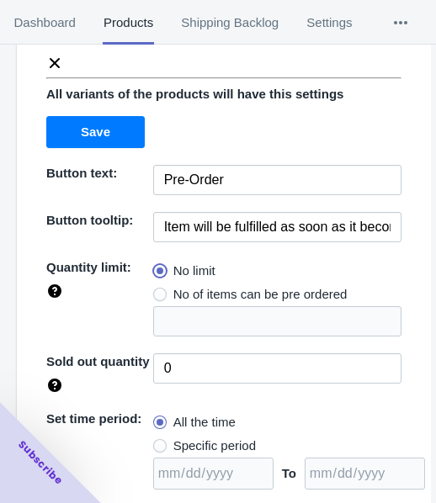
scroll to position [220, 0]
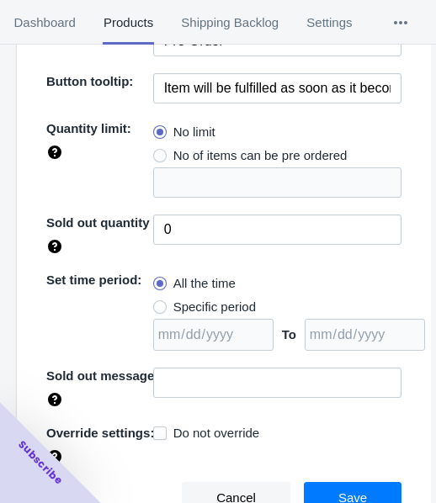
click at [211, 303] on span "Specific period" at bounding box center [214, 307] width 82 height 17
click at [158, 303] on input "Specific period" at bounding box center [157, 303] width 1 height 1
radio input "true"
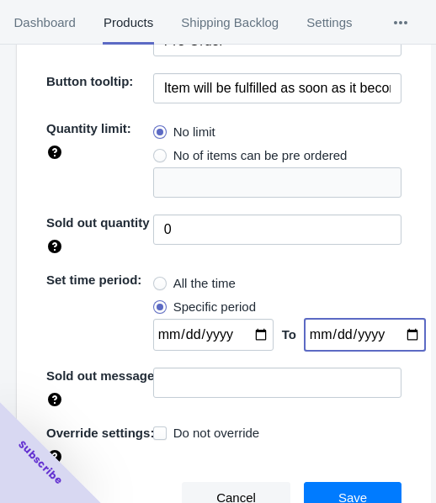
click at [393, 335] on input "date" at bounding box center [365, 335] width 120 height 32
type input "[DATE]"
click at [246, 336] on input "date" at bounding box center [213, 335] width 120 height 32
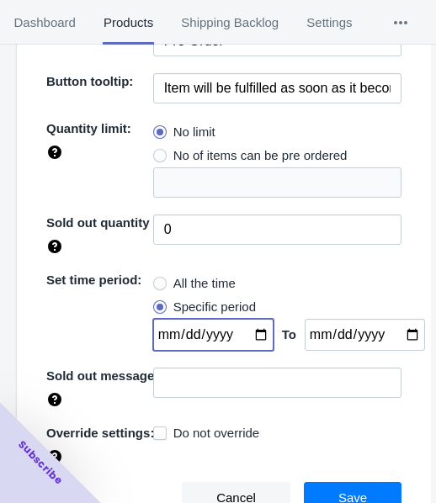
type input "[DATE]"
click at [341, 483] on button "Save" at bounding box center [353, 498] width 98 height 32
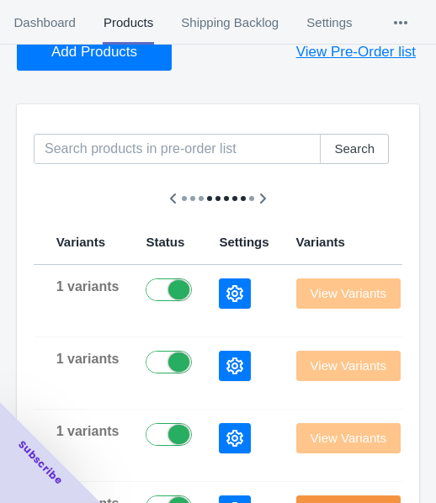
scroll to position [84, 0]
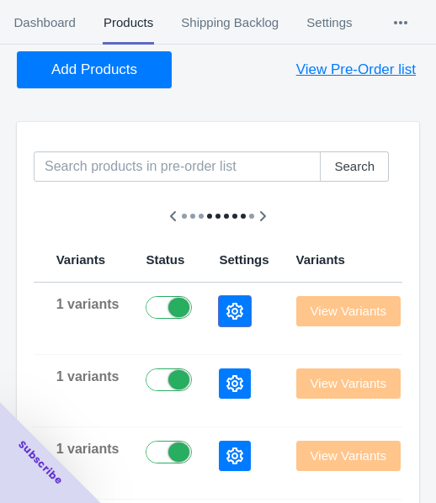
click at [219, 296] on button "button" at bounding box center [235, 311] width 32 height 30
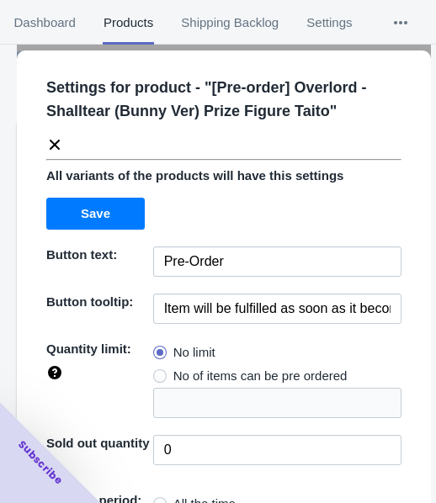
click at [50, 147] on icon at bounding box center [55, 145] width 10 height 10
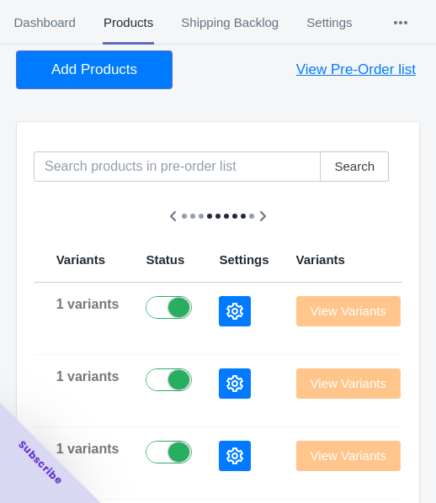
click at [73, 84] on button "Add Products" at bounding box center [94, 69] width 155 height 37
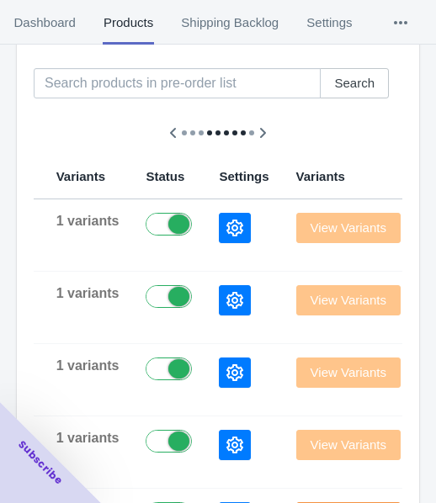
scroll to position [168, 0]
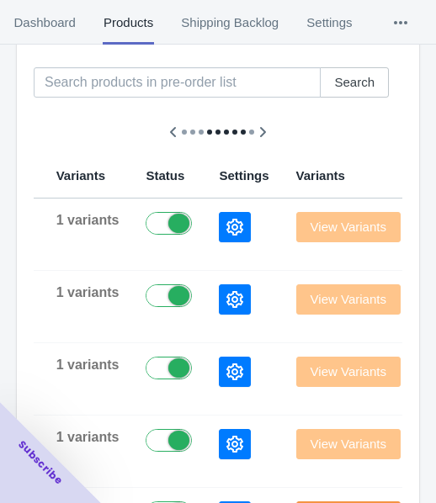
click at [226, 222] on icon "button" at bounding box center [234, 227] width 17 height 17
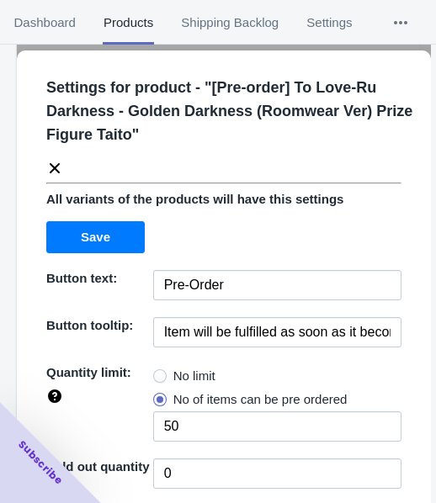
click at [180, 368] on span "No limit" at bounding box center [194, 376] width 42 height 17
click at [158, 372] on input "No limit" at bounding box center [157, 372] width 1 height 1
radio input "true"
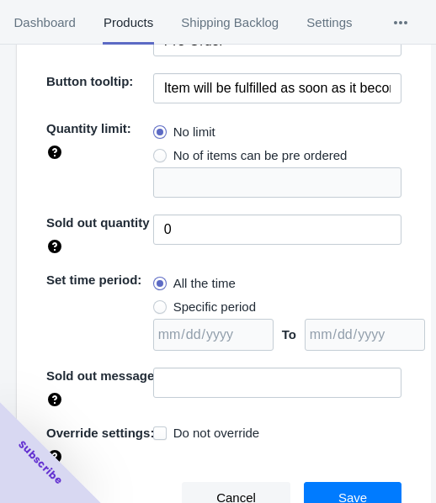
click at [217, 310] on span "Specific period" at bounding box center [214, 307] width 82 height 17
click at [158, 304] on input "Specific period" at bounding box center [157, 303] width 1 height 1
radio input "true"
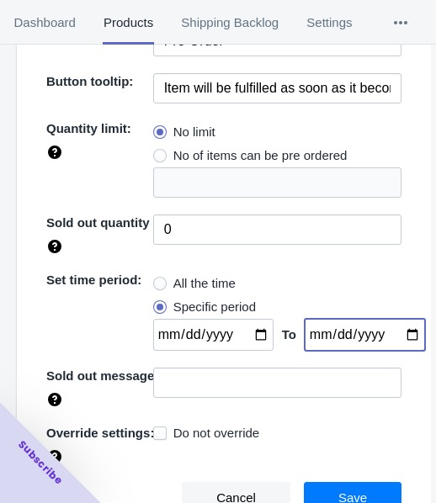
click at [392, 334] on input "date" at bounding box center [365, 335] width 120 height 32
type input "[DATE]"
click at [246, 335] on input "date" at bounding box center [213, 335] width 120 height 32
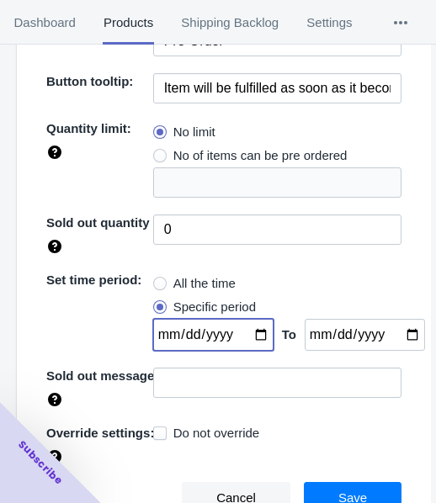
type input "[DATE]"
click at [355, 485] on button "Save" at bounding box center [353, 498] width 98 height 32
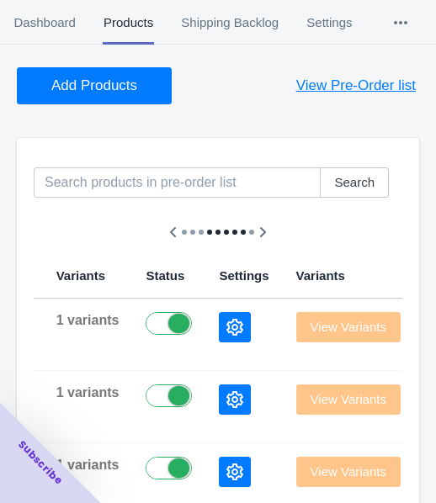
scroll to position [0, 0]
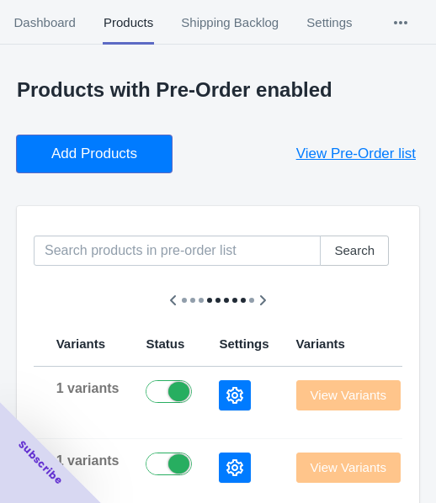
click at [101, 152] on span "Add Products" at bounding box center [94, 154] width 86 height 17
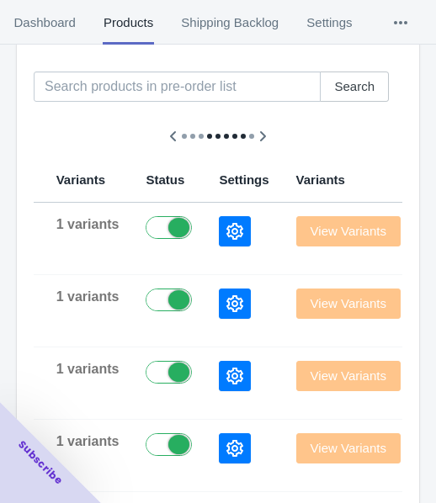
scroll to position [168, 0]
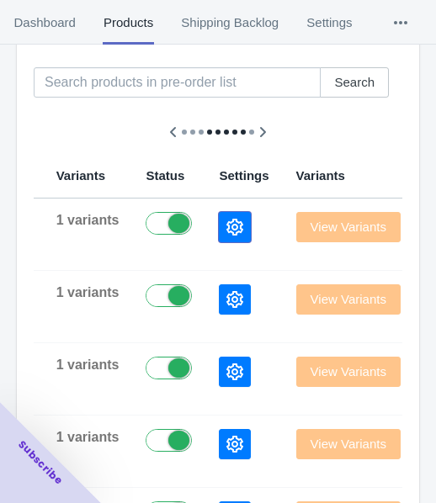
click at [226, 228] on icon "button" at bounding box center [234, 227] width 17 height 17
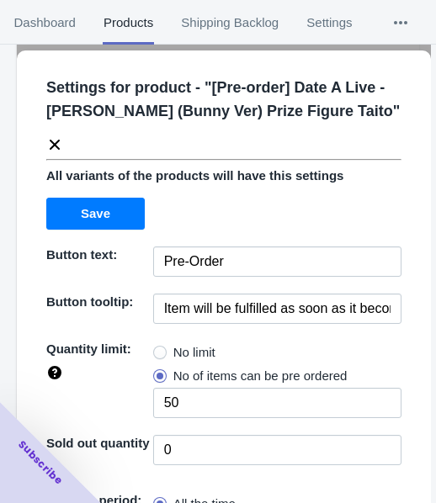
click at [202, 347] on span "No limit" at bounding box center [194, 352] width 42 height 17
click at [158, 348] on input "No limit" at bounding box center [157, 348] width 1 height 1
radio input "true"
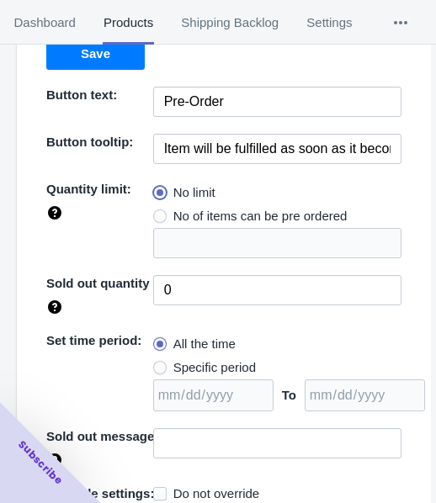
scroll to position [220, 0]
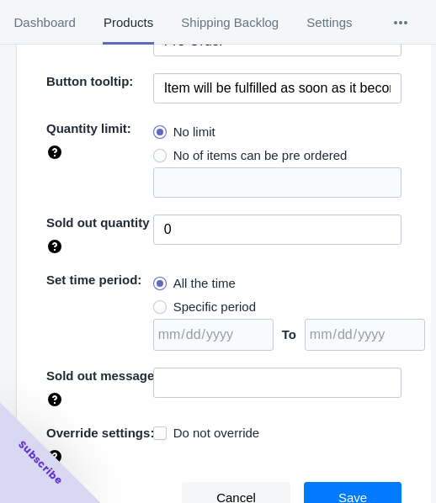
click at [197, 308] on span "Specific period" at bounding box center [214, 307] width 82 height 17
click at [158, 304] on input "Specific period" at bounding box center [157, 303] width 1 height 1
radio input "true"
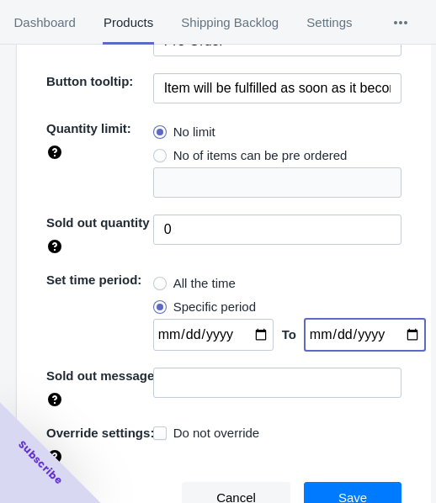
click at [392, 336] on input "date" at bounding box center [365, 335] width 120 height 32
type input "[DATE]"
click at [251, 328] on input "date" at bounding box center [213, 335] width 120 height 32
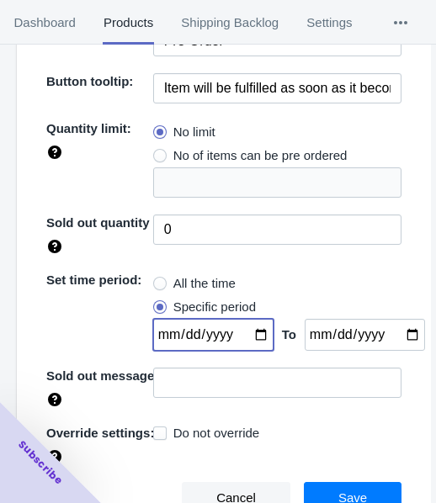
type input "[DATE]"
click at [339, 491] on span "Save" at bounding box center [352, 497] width 29 height 13
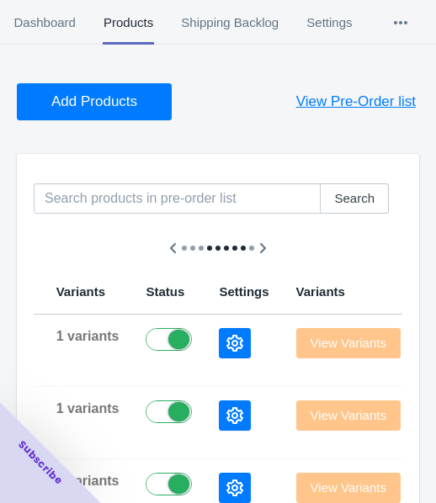
scroll to position [0, 0]
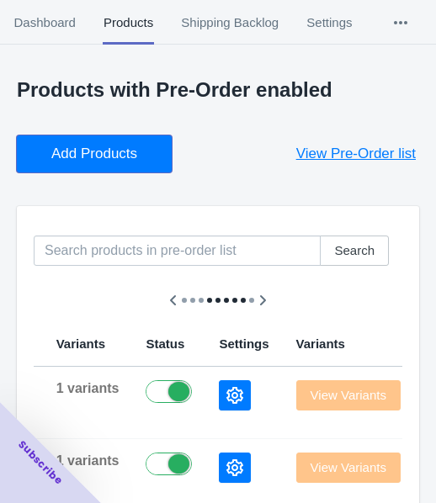
click at [110, 151] on span "Add Products" at bounding box center [94, 154] width 86 height 17
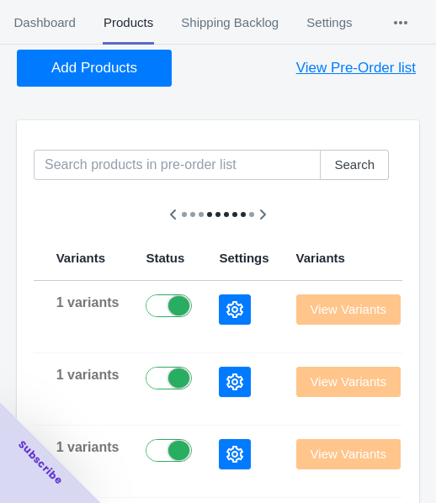
scroll to position [168, 0]
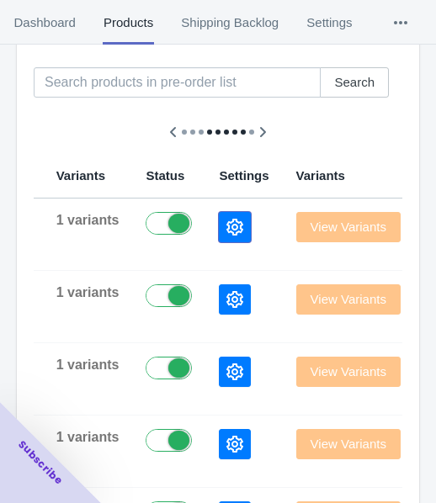
click at [226, 219] on icon "button" at bounding box center [234, 227] width 17 height 17
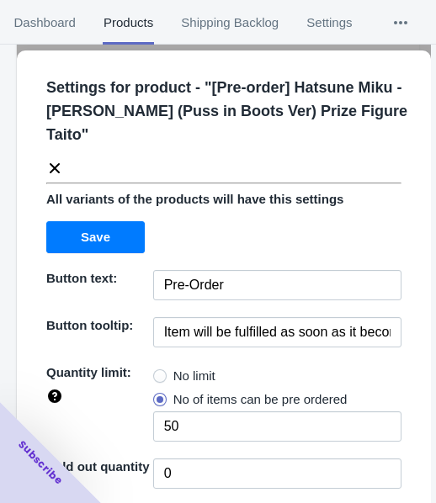
click at [202, 371] on span "No limit" at bounding box center [194, 376] width 42 height 17
click at [158, 372] on input "No limit" at bounding box center [157, 372] width 1 height 1
radio input "true"
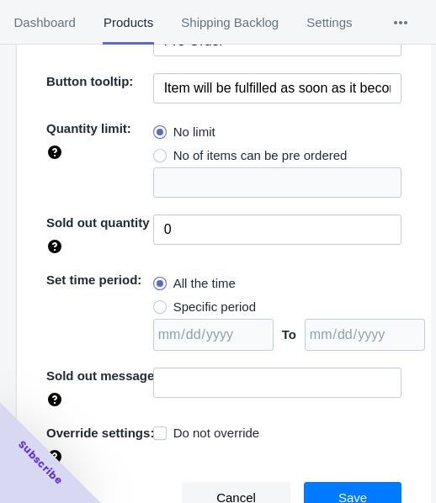
click at [221, 308] on span "Specific period" at bounding box center [214, 307] width 82 height 17
click at [158, 304] on input "Specific period" at bounding box center [157, 303] width 1 height 1
radio input "true"
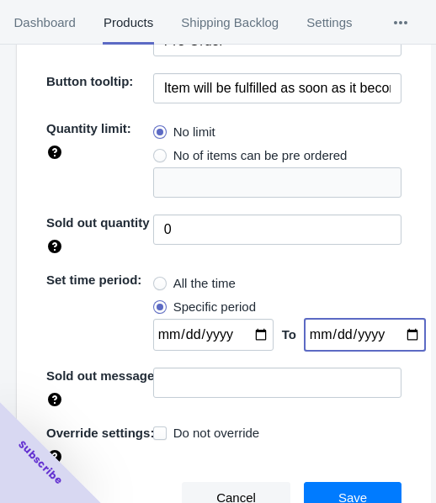
click at [395, 335] on input "date" at bounding box center [365, 335] width 120 height 32
type input "[DATE]"
click at [250, 326] on input "date" at bounding box center [213, 335] width 120 height 32
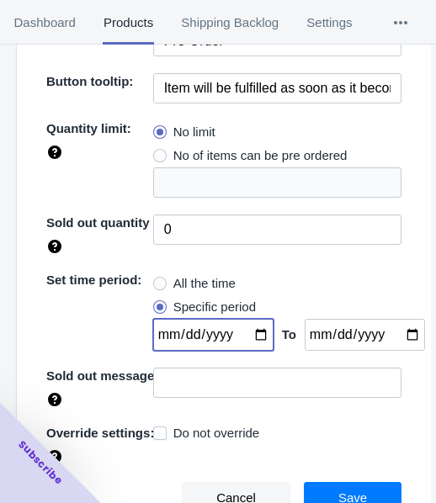
type input "[DATE]"
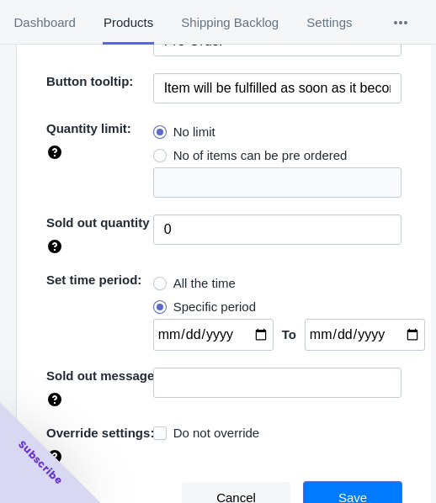
click at [325, 485] on button "Save" at bounding box center [353, 498] width 98 height 32
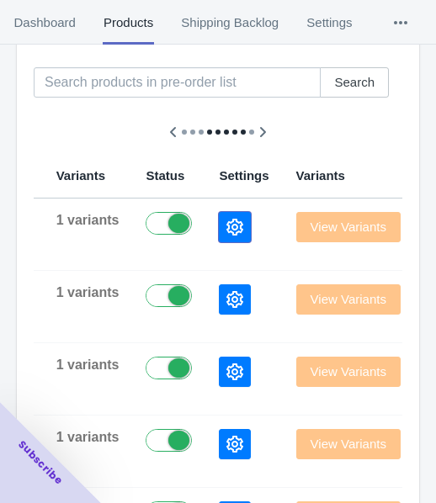
click at [226, 228] on icon "button" at bounding box center [234, 227] width 17 height 17
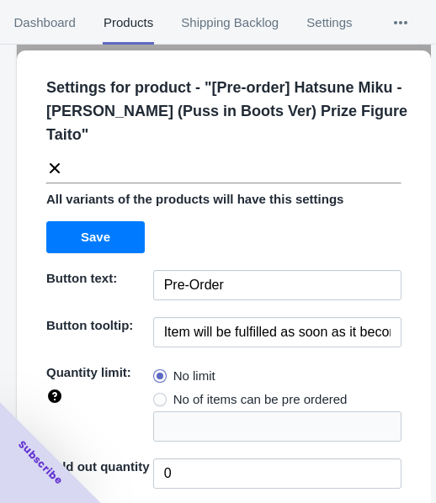
click at [54, 172] on icon at bounding box center [54, 168] width 17 height 17
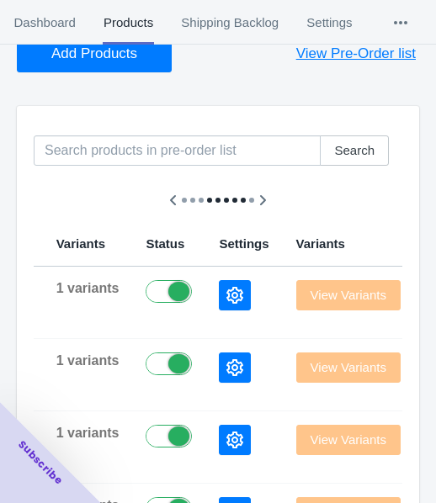
scroll to position [0, 0]
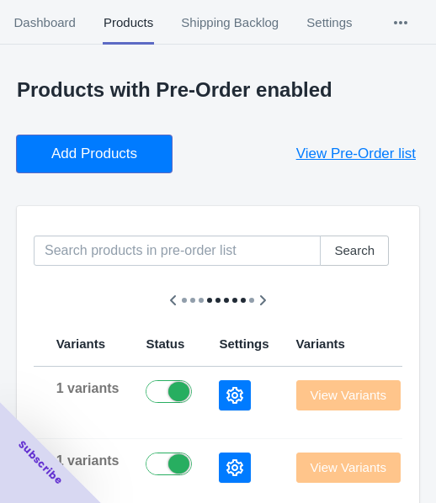
click at [98, 146] on span "Add Products" at bounding box center [94, 154] width 86 height 17
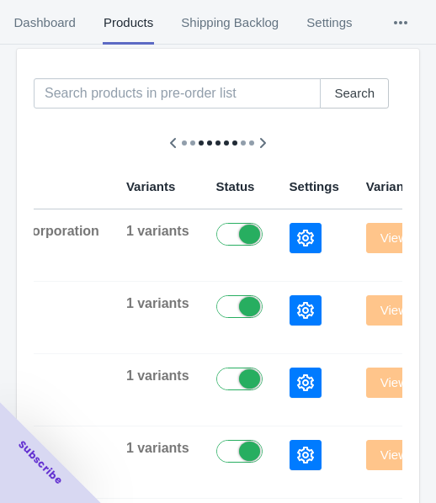
scroll to position [168, 0]
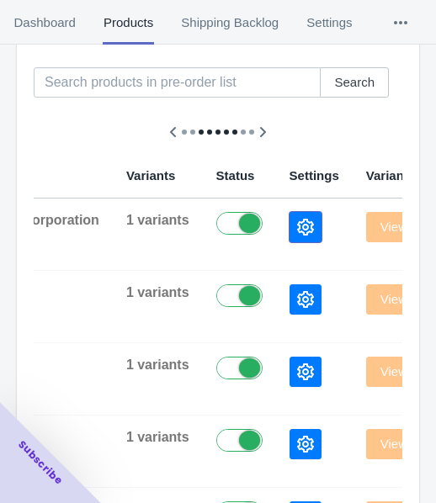
click at [289, 220] on button "button" at bounding box center [305, 227] width 32 height 30
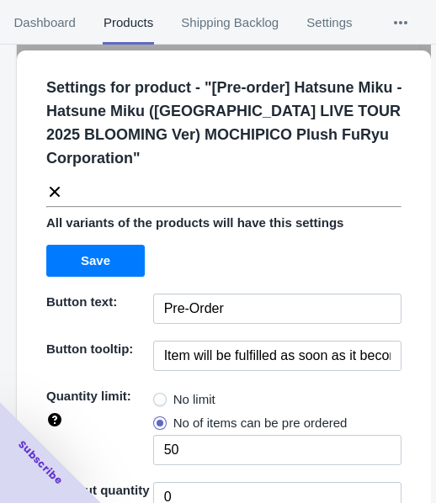
click at [173, 393] on span "No limit" at bounding box center [194, 399] width 42 height 17
click at [158, 395] on input "No limit" at bounding box center [157, 395] width 1 height 1
radio input "true"
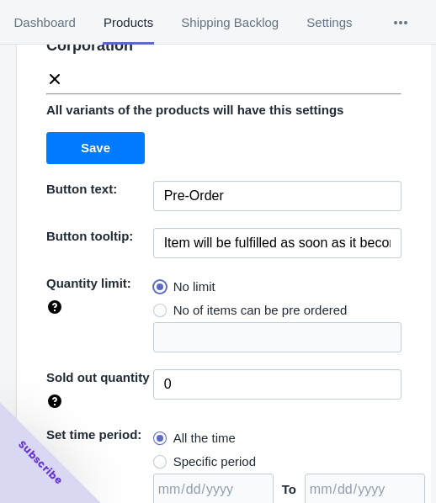
scroll to position [267, 0]
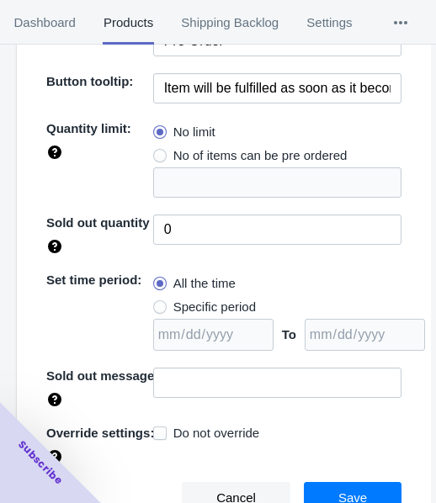
click at [180, 305] on span "Specific period" at bounding box center [214, 307] width 82 height 17
click at [158, 304] on input "Specific period" at bounding box center [157, 303] width 1 height 1
radio input "true"
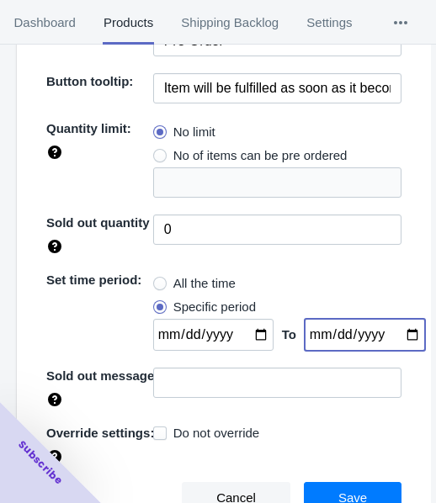
click at [395, 332] on input "date" at bounding box center [365, 335] width 120 height 32
type input "[DATE]"
click at [251, 339] on input "date" at bounding box center [213, 335] width 120 height 32
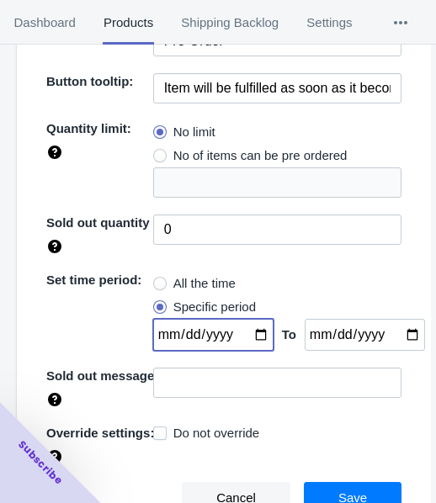
type input "[DATE]"
click at [324, 485] on button "Save" at bounding box center [353, 498] width 98 height 32
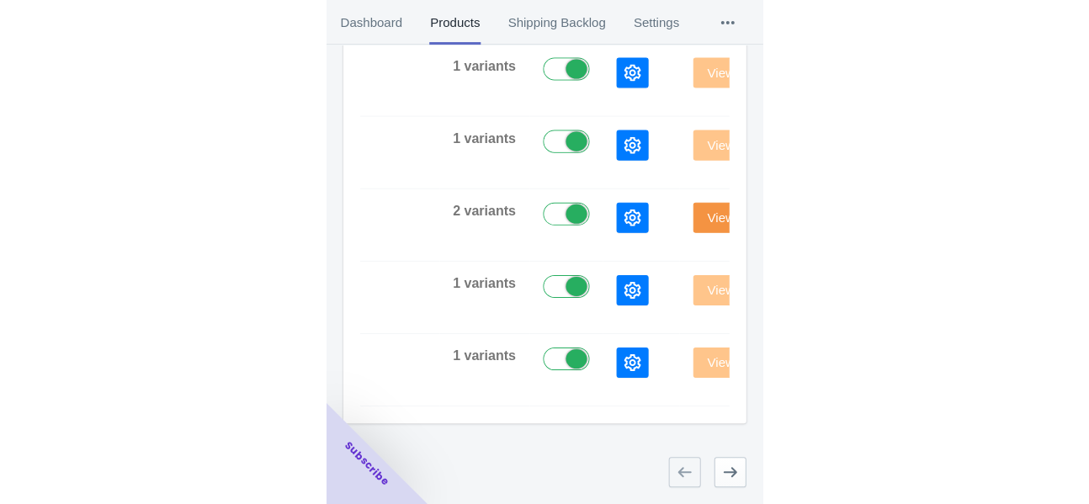
scroll to position [692, 0]
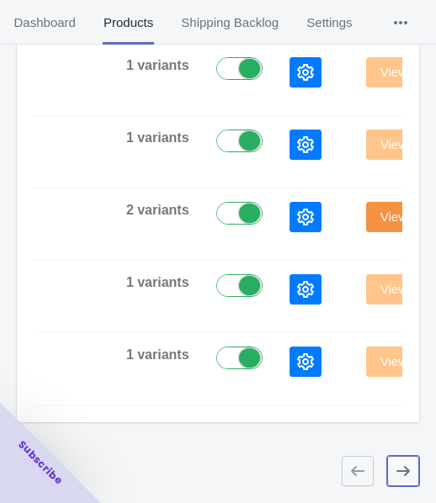
click at [416, 477] on button "button" at bounding box center [403, 471] width 32 height 30
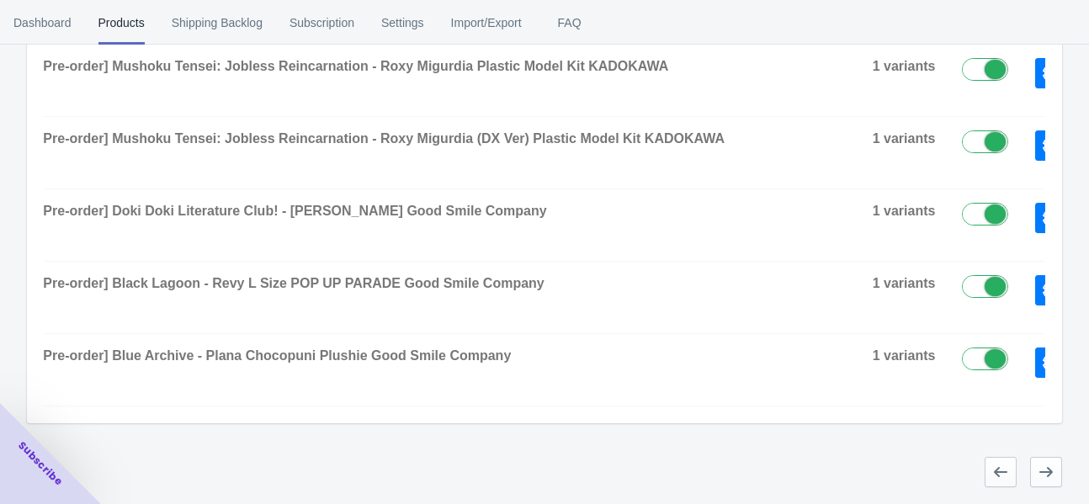
scroll to position [0, 0]
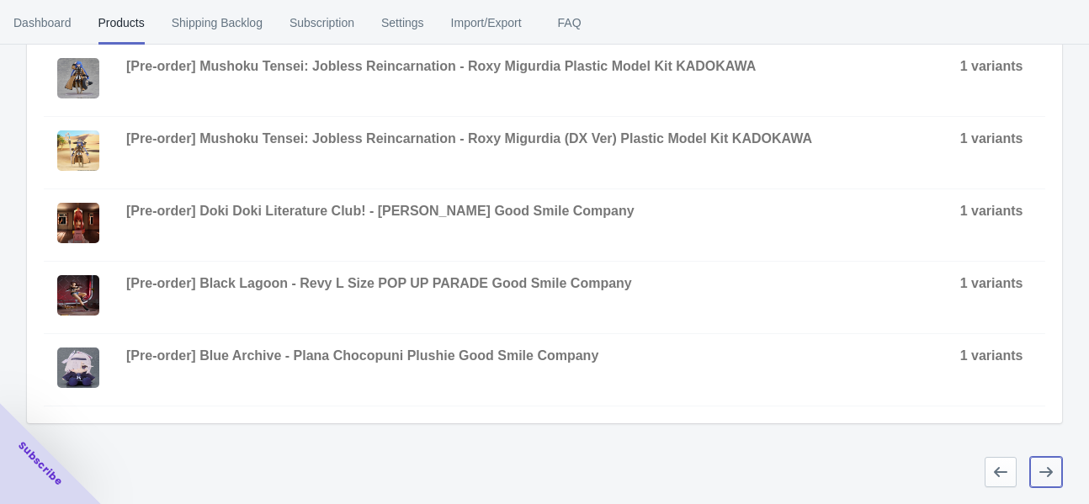
click at [435, 480] on icon "button" at bounding box center [1045, 471] width 17 height 17
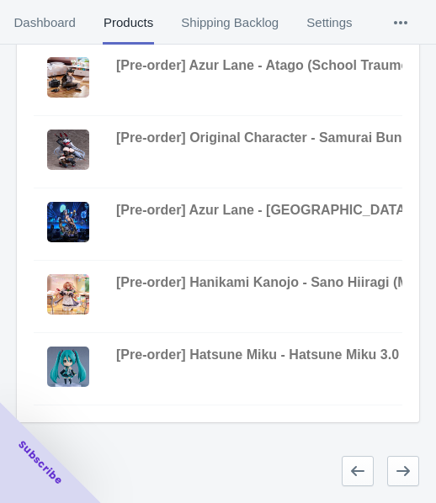
scroll to position [524, 0]
